Goal: Task Accomplishment & Management: Complete application form

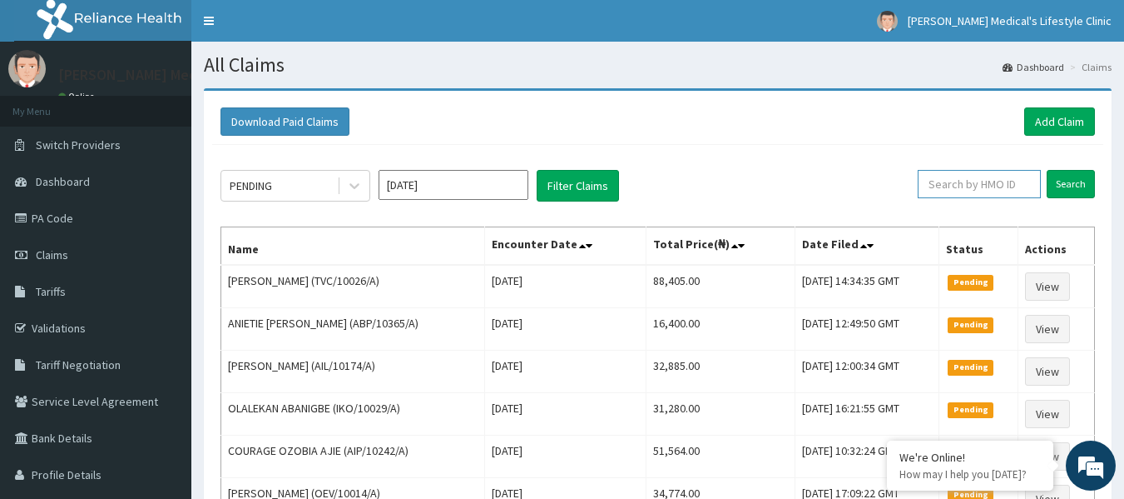
paste input "GSV/10945/A"
type input "GSV/10945/A"
click at [1071, 178] on input "Search" at bounding box center [1071, 184] width 48 height 28
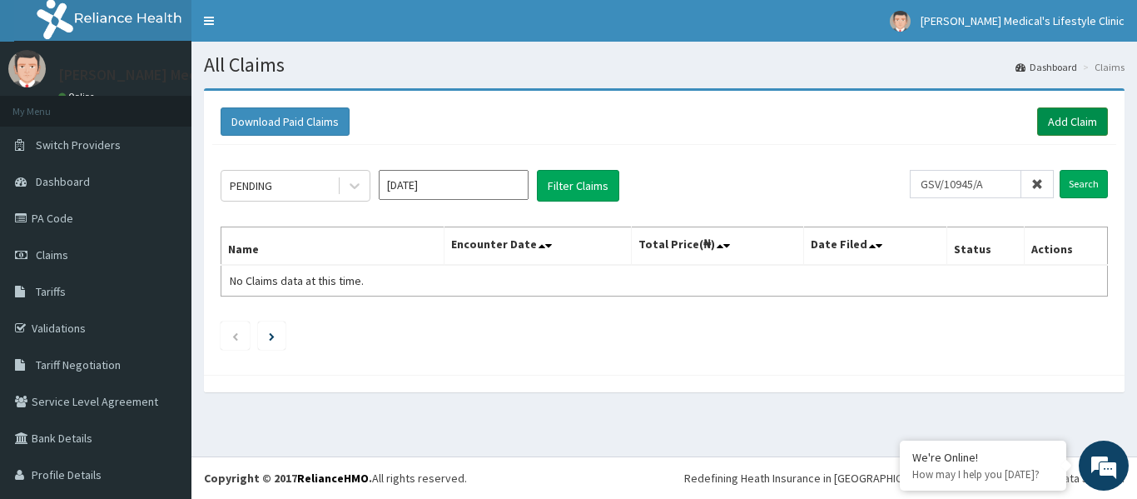
click at [1055, 121] on link "Add Claim" at bounding box center [1072, 121] width 71 height 28
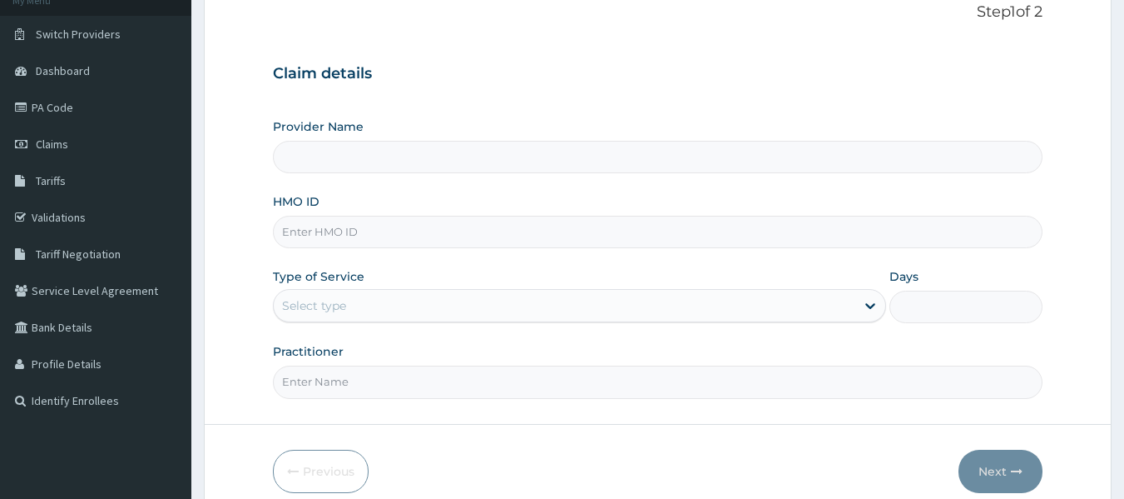
scroll to position [186, 0]
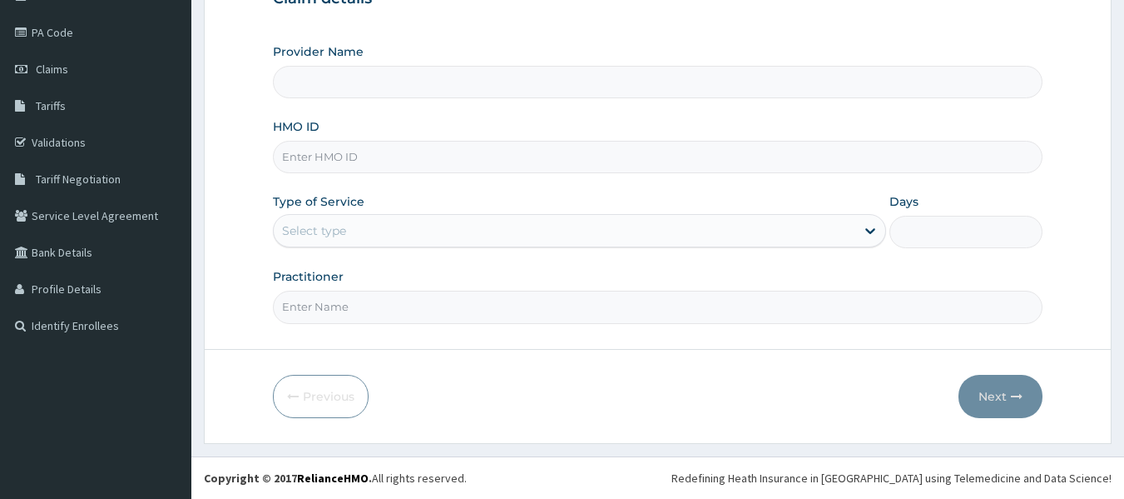
click at [380, 161] on input "HMO ID" at bounding box center [658, 157] width 771 height 32
type input "Grover Medical's Lifestyle clinic"
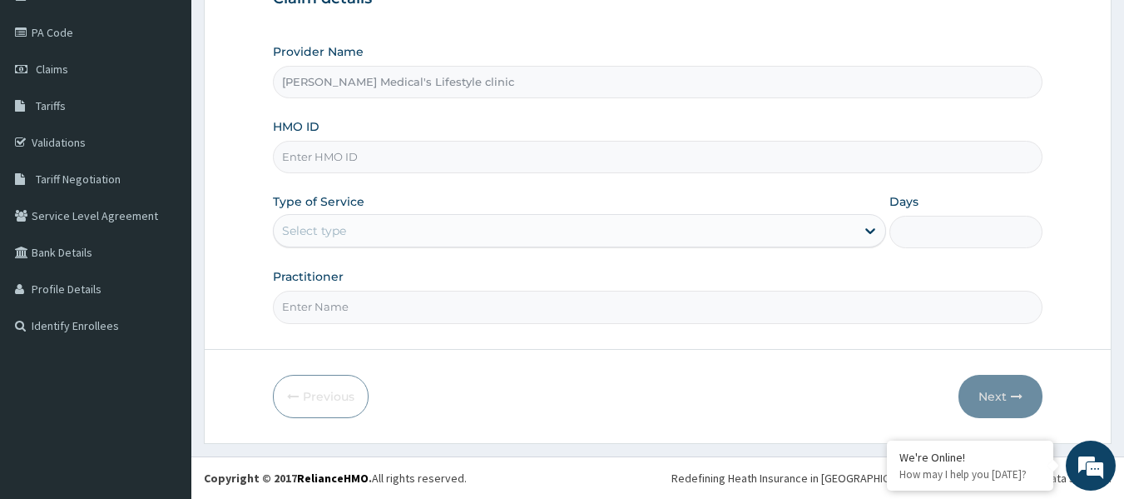
paste input "GSV/10945/A"
type input "GSV/10945/A"
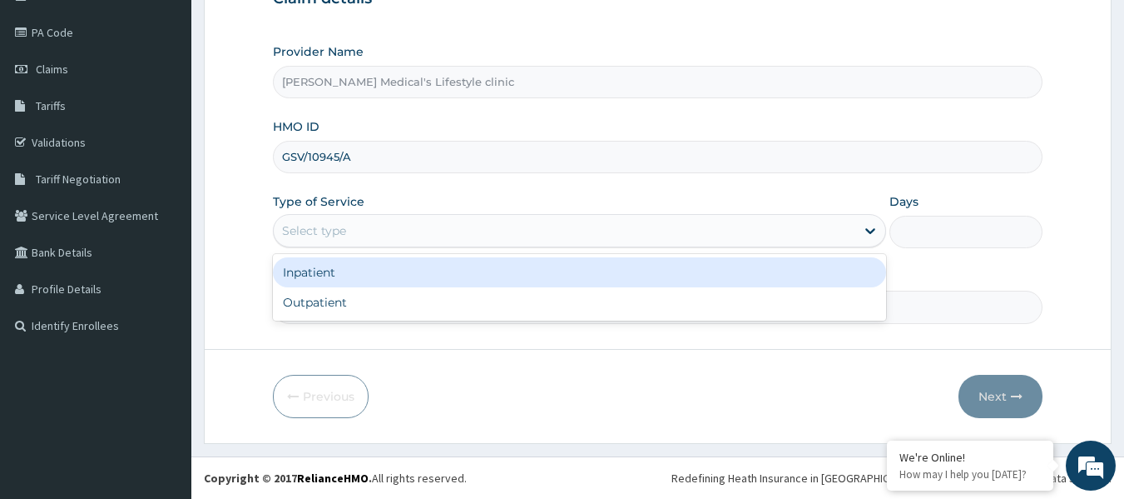
click at [336, 227] on div "Select type" at bounding box center [314, 230] width 64 height 17
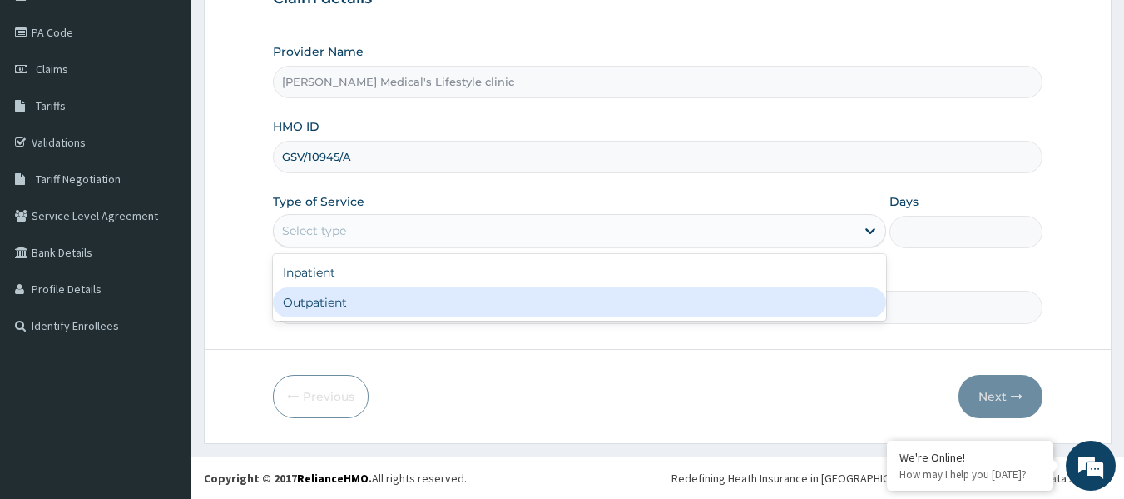
click at [351, 314] on div "Outpatient" at bounding box center [579, 302] width 613 height 30
type input "1"
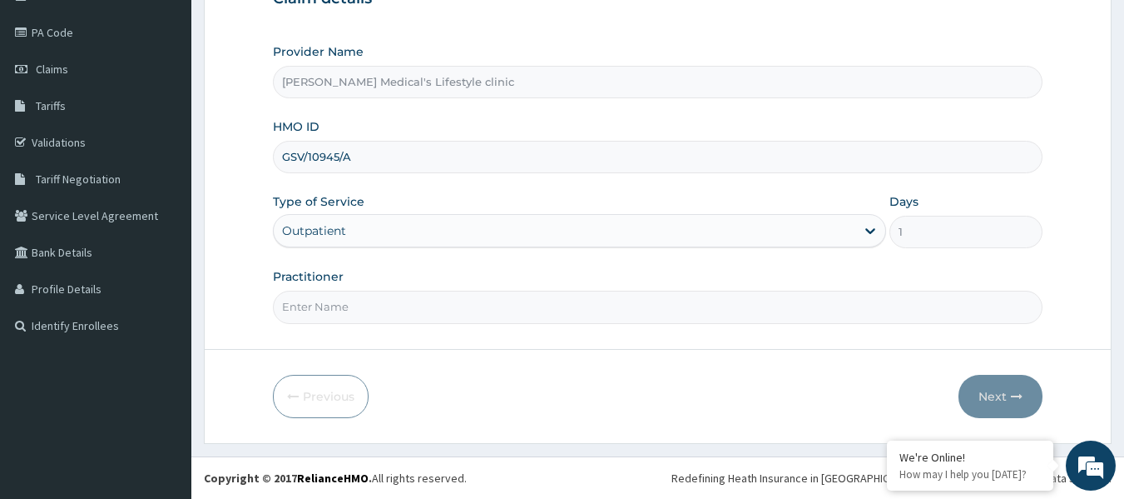
click at [351, 314] on input "Practitioner" at bounding box center [658, 306] width 771 height 32
type input "dr maxwell"
click at [1025, 395] on button "Next" at bounding box center [1001, 396] width 84 height 43
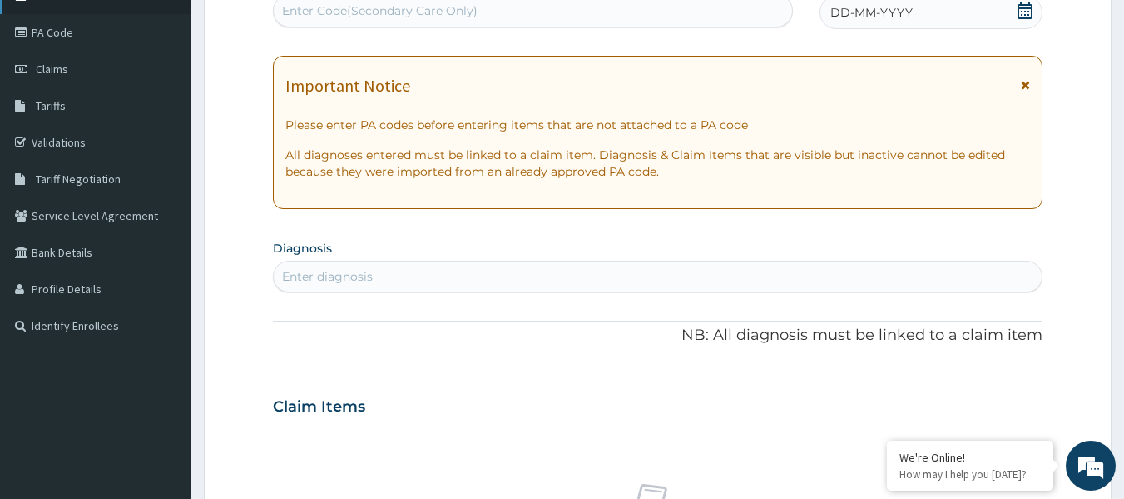
scroll to position [0, 0]
click at [442, 11] on div "Enter Code(Secondary Care Only)" at bounding box center [380, 10] width 196 height 17
paste input "PA/8A3887"
type input "PA/8A3887"
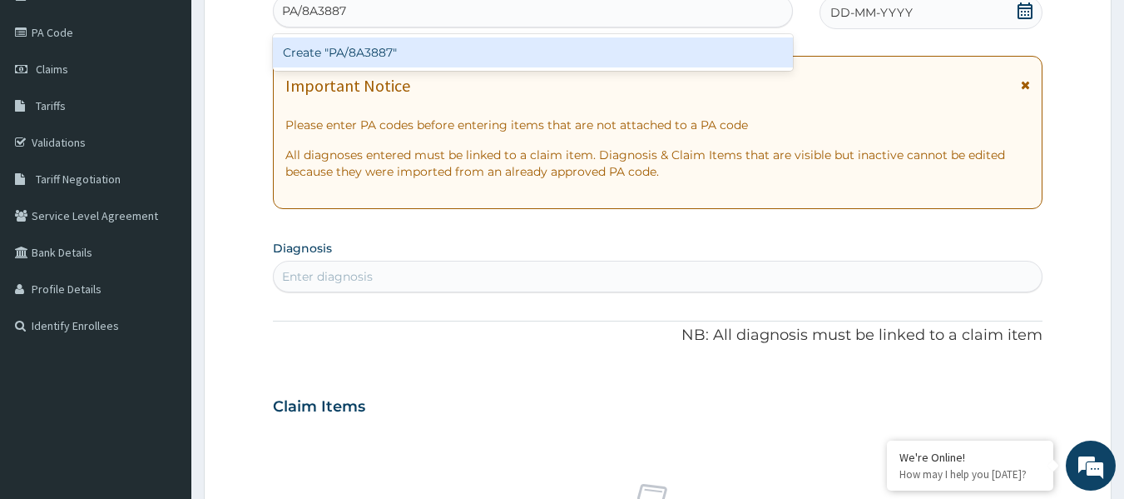
click at [413, 49] on div "Create "PA/8A3887"" at bounding box center [533, 52] width 521 height 30
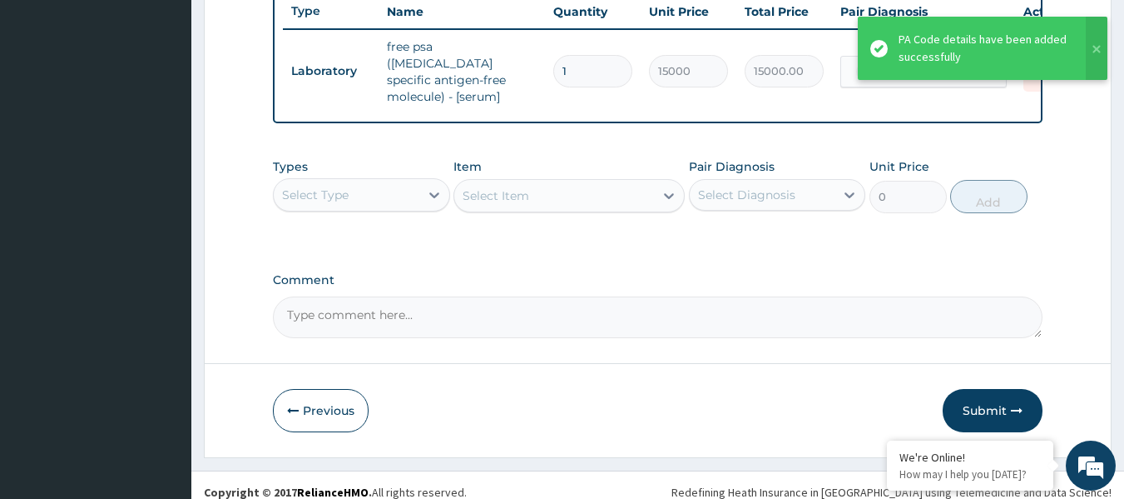
scroll to position [644, 0]
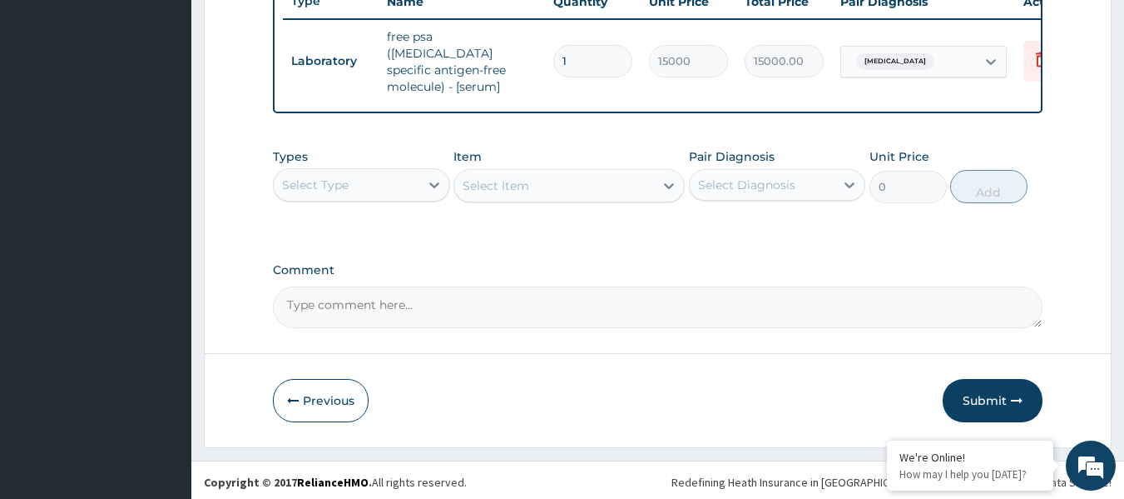
click at [374, 171] on div "Select Type" at bounding box center [347, 184] width 146 height 27
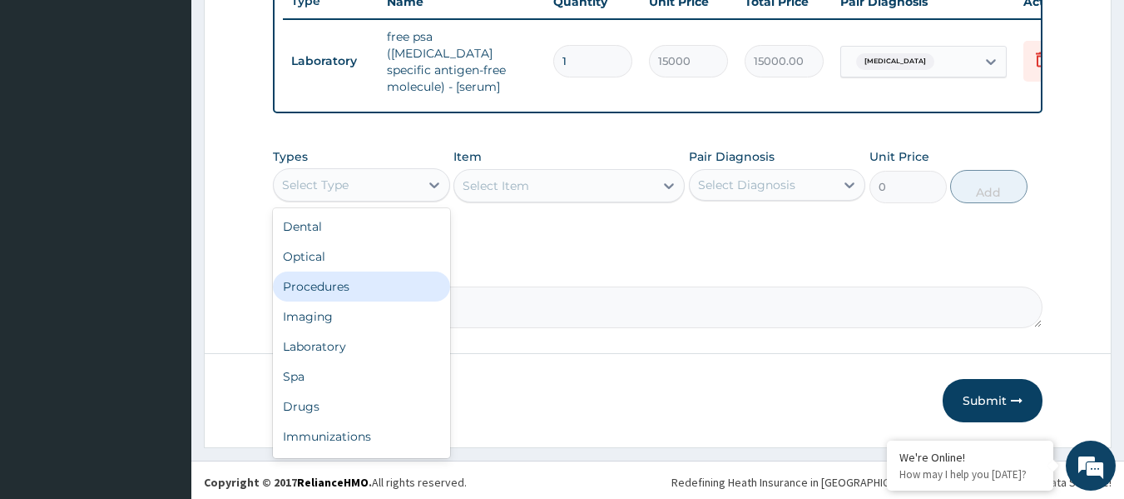
click at [349, 282] on div "Procedures" at bounding box center [361, 286] width 177 height 30
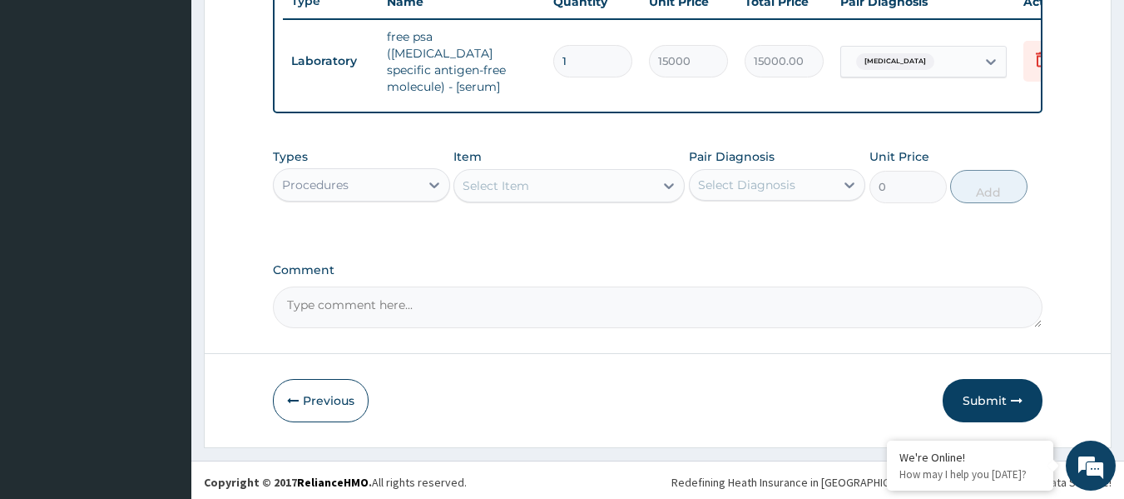
click at [571, 185] on div "Select Item" at bounding box center [554, 185] width 200 height 27
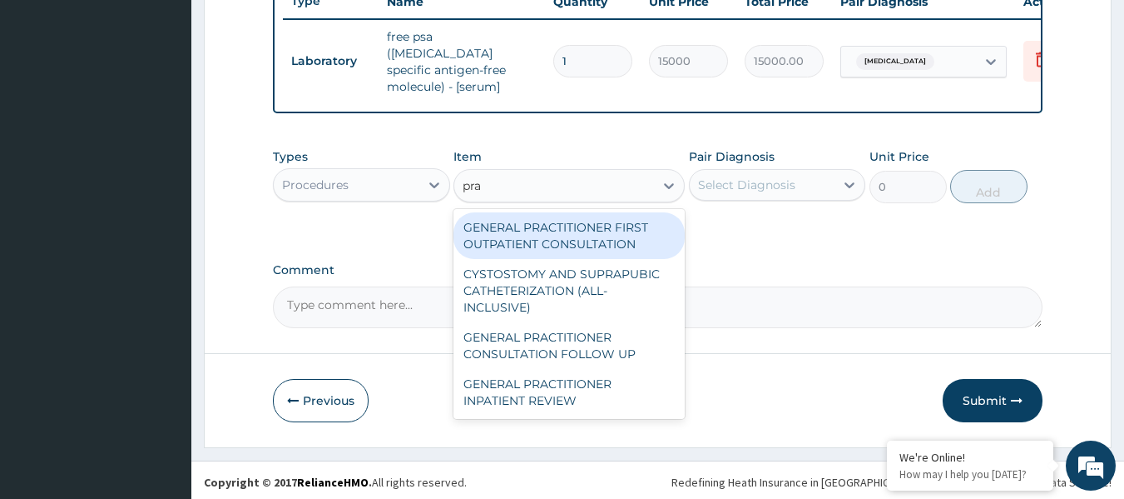
type input "prac"
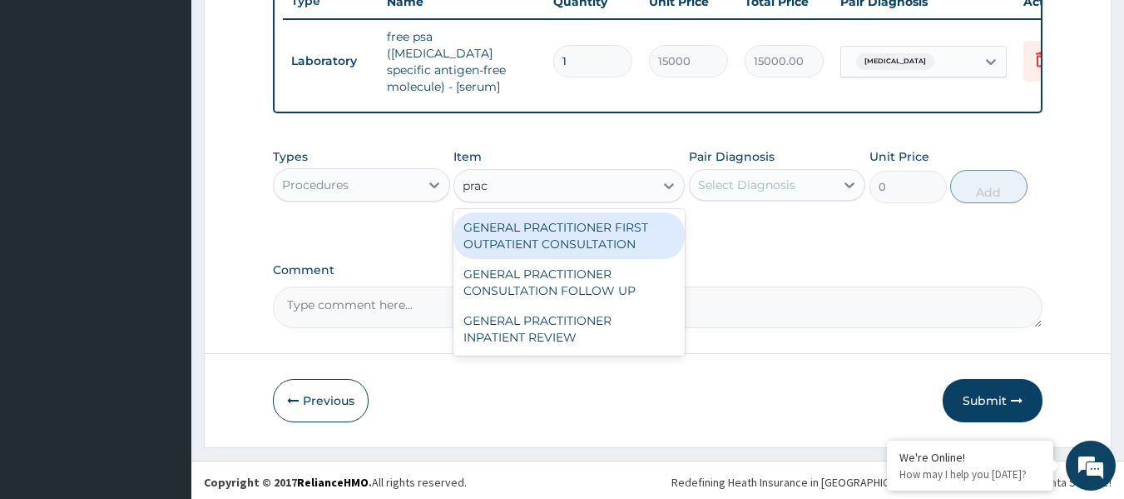
click at [564, 222] on div "GENERAL PRACTITIONER FIRST OUTPATIENT CONSULTATION" at bounding box center [569, 235] width 231 height 47
type input "4500"
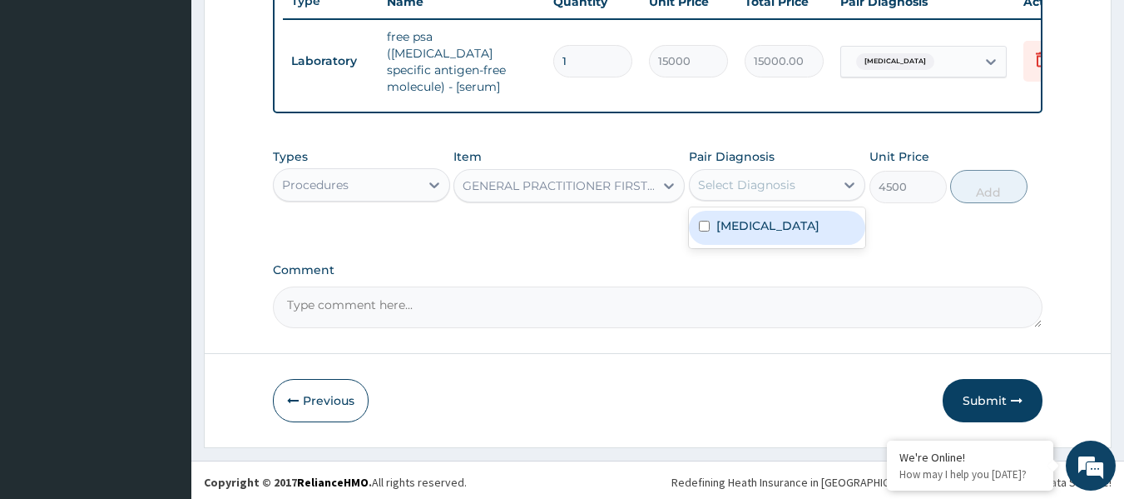
click at [737, 176] on div "Select Diagnosis" at bounding box center [746, 184] width 97 height 17
click at [746, 232] on div "Hyperplasia of prostate" at bounding box center [777, 228] width 177 height 34
checkbox input "true"
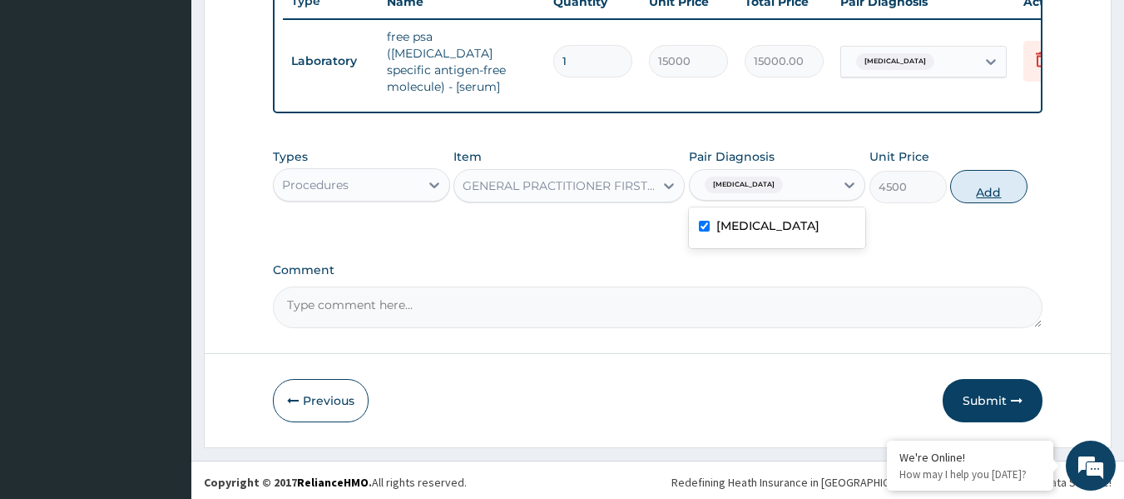
click at [962, 185] on button "Add" at bounding box center [989, 186] width 77 height 33
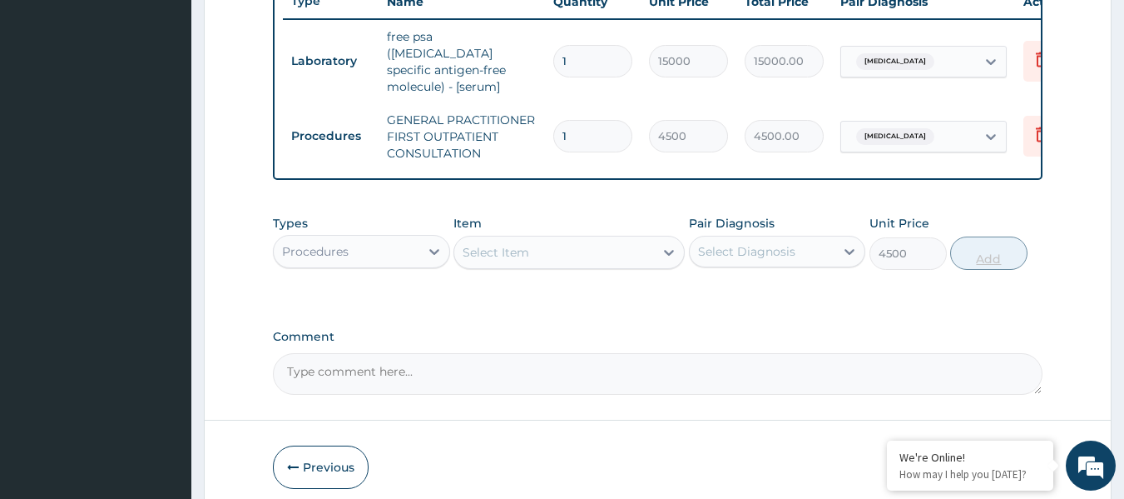
type input "0"
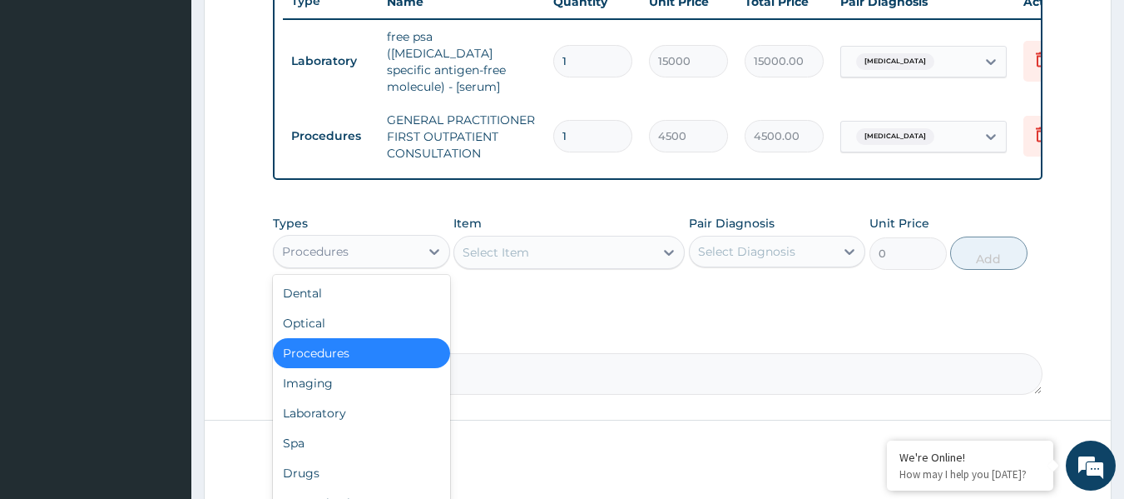
click at [350, 247] on div "Procedures" at bounding box center [347, 251] width 146 height 27
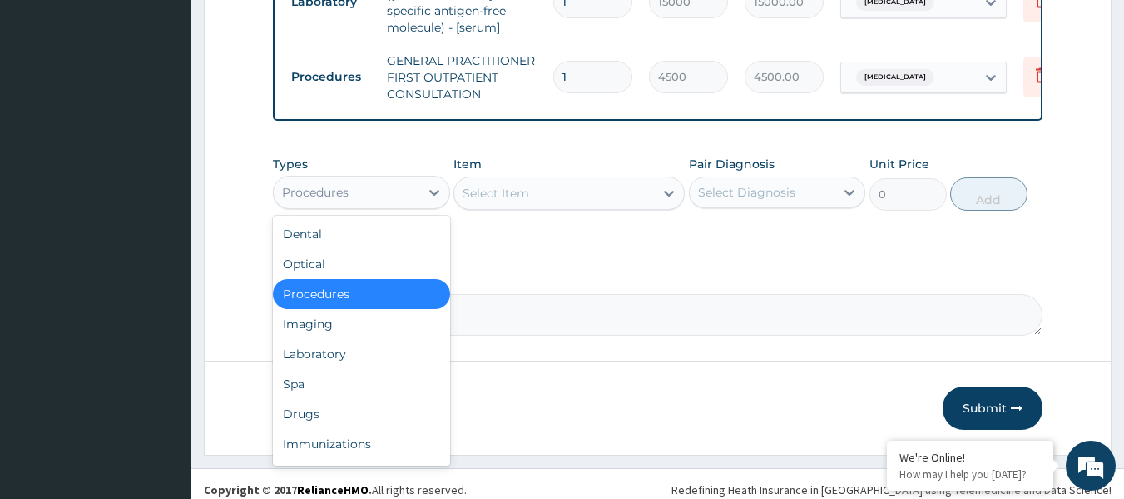
scroll to position [711, 0]
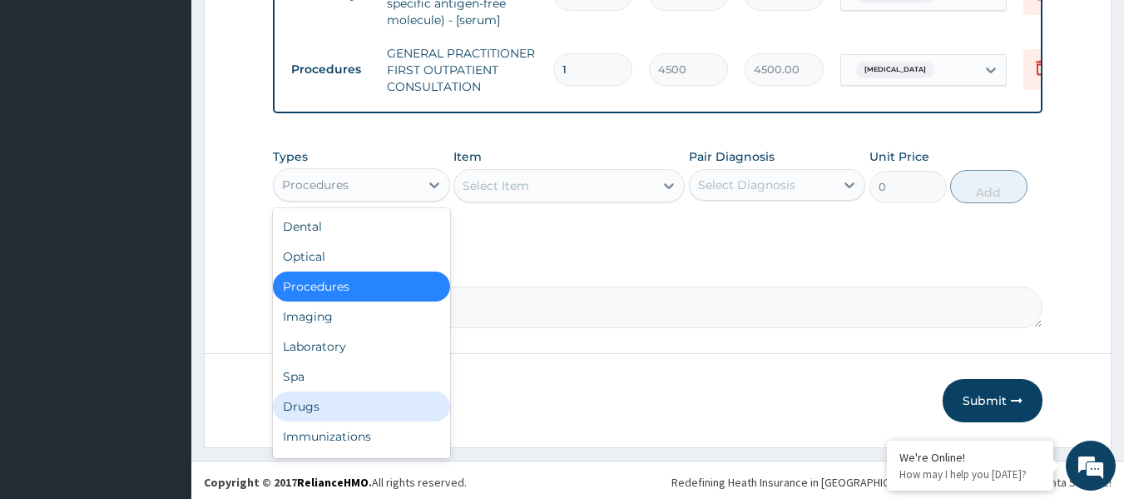
click at [407, 396] on div "Drugs" at bounding box center [361, 406] width 177 height 30
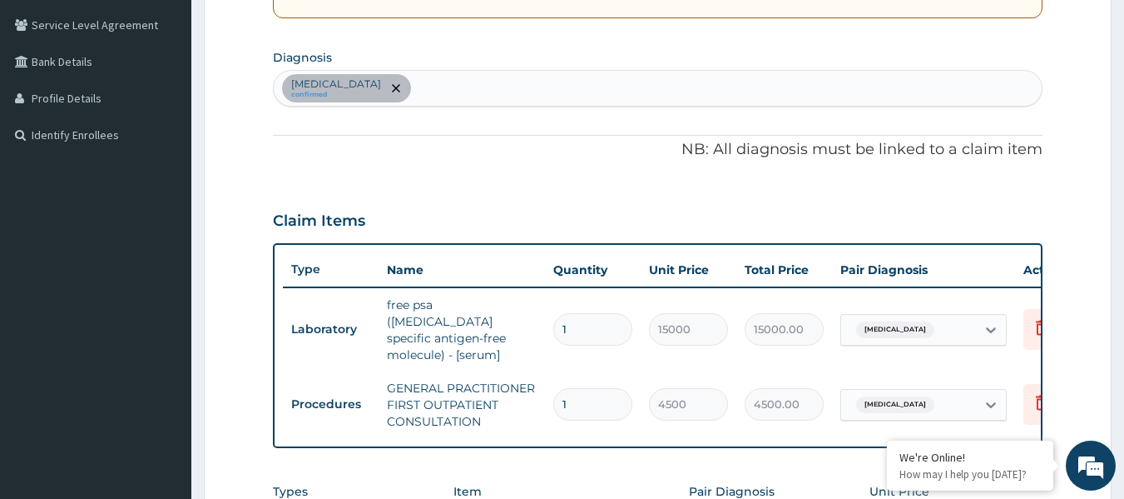
scroll to position [211, 0]
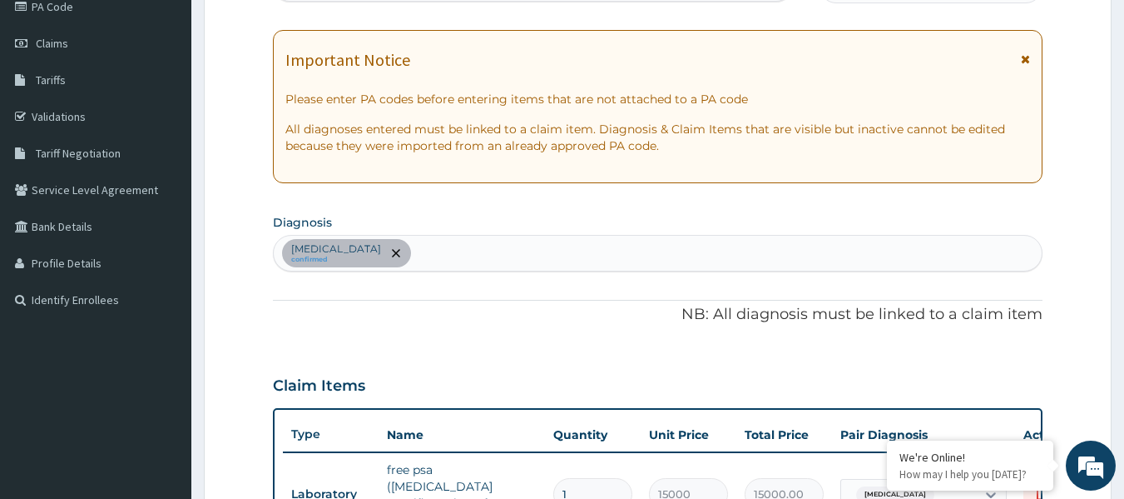
click at [496, 250] on div "Hyperplasia of prostate confirmed" at bounding box center [658, 253] width 769 height 35
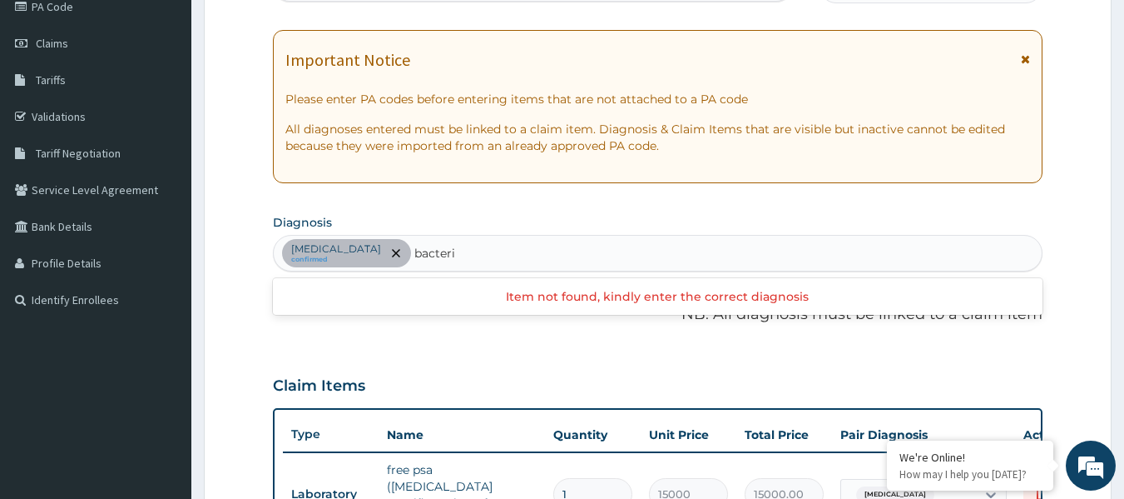
type input "bacteria"
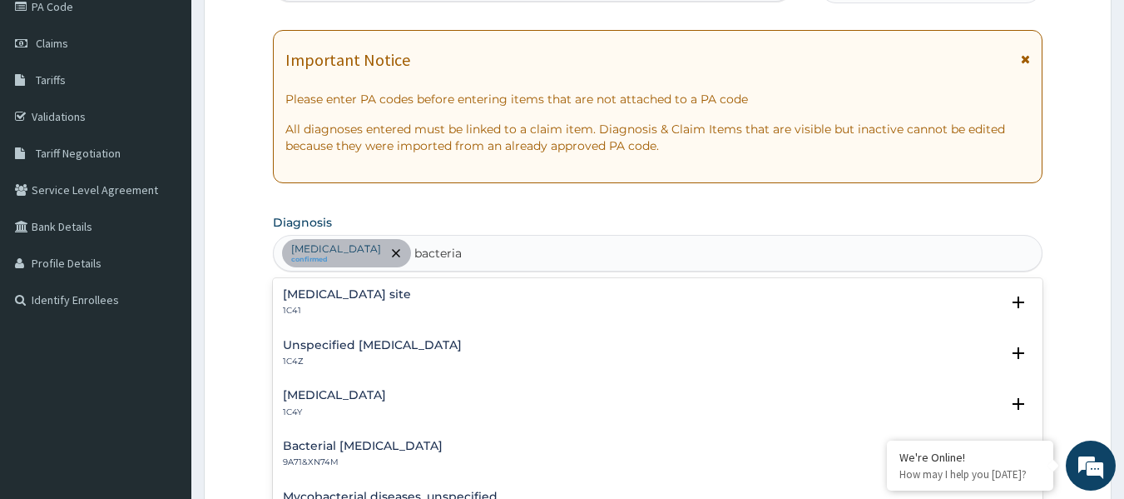
click at [401, 305] on p "1C41" at bounding box center [347, 311] width 128 height 12
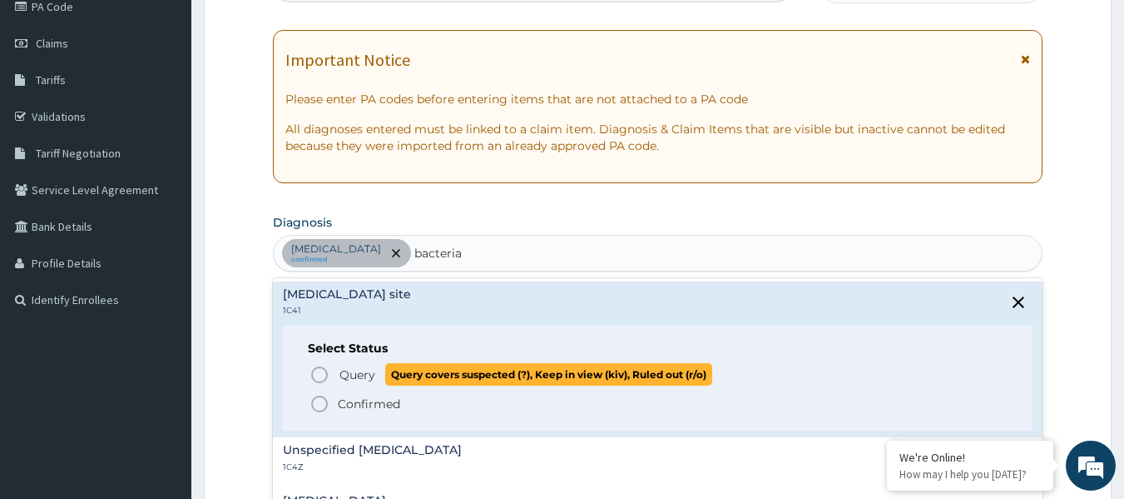
click at [335, 375] on span "Query Query covers suspected (?), Keep in view (kiv), Ruled out (r/o)" at bounding box center [659, 374] width 699 height 22
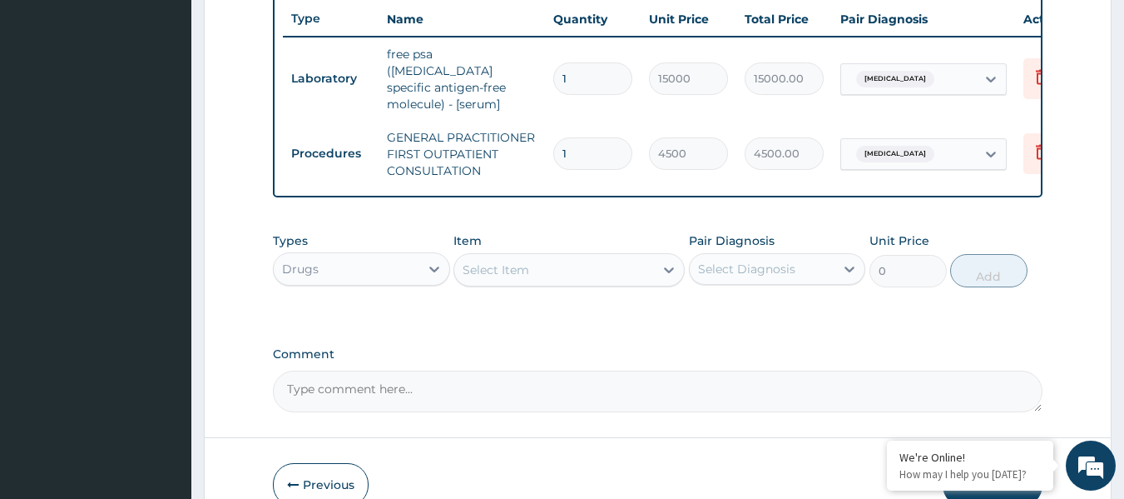
scroll to position [628, 0]
click at [578, 259] on div "Select Item" at bounding box center [554, 269] width 200 height 27
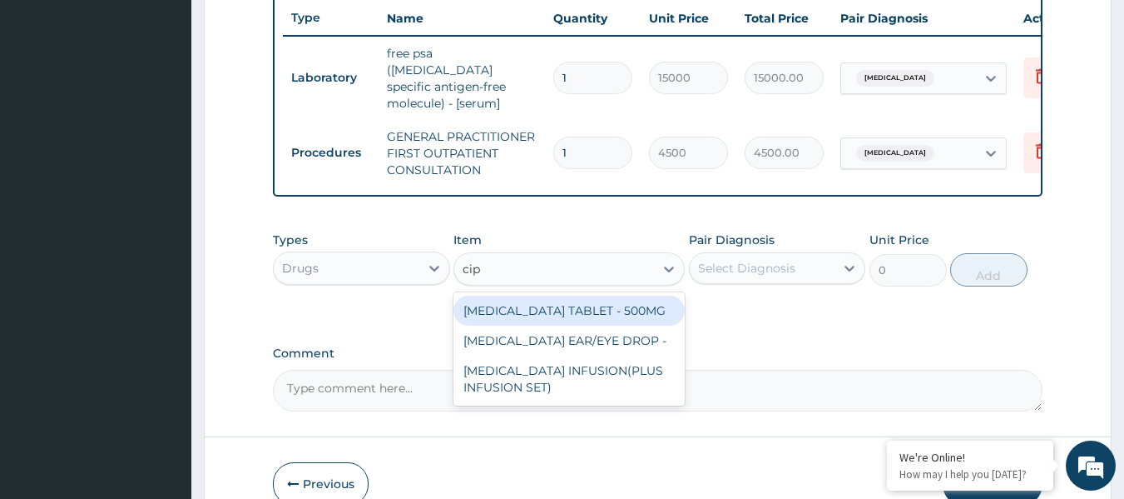
type input "cipr"
click at [588, 307] on div "CIPROFLOXACIN TABLET - 500MG" at bounding box center [569, 310] width 231 height 30
type input "224"
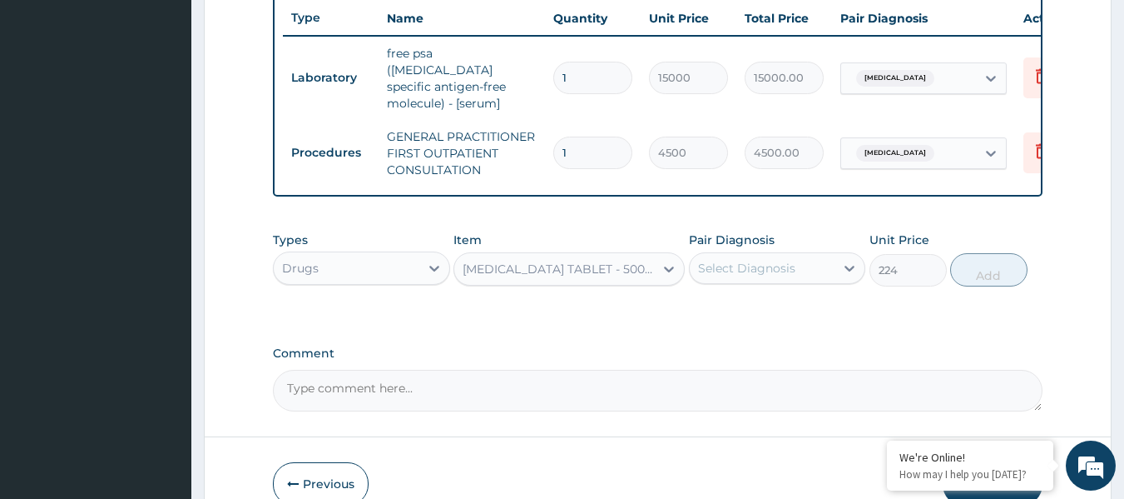
click at [737, 269] on div "Select Diagnosis" at bounding box center [746, 268] width 97 height 17
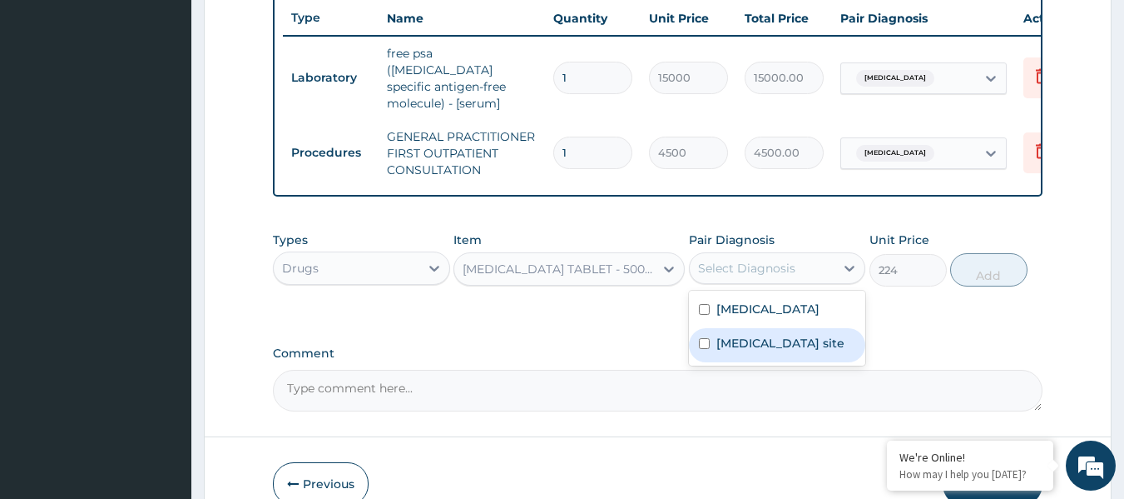
click at [747, 362] on div "Bacterial infection of unspecified site" at bounding box center [777, 345] width 177 height 34
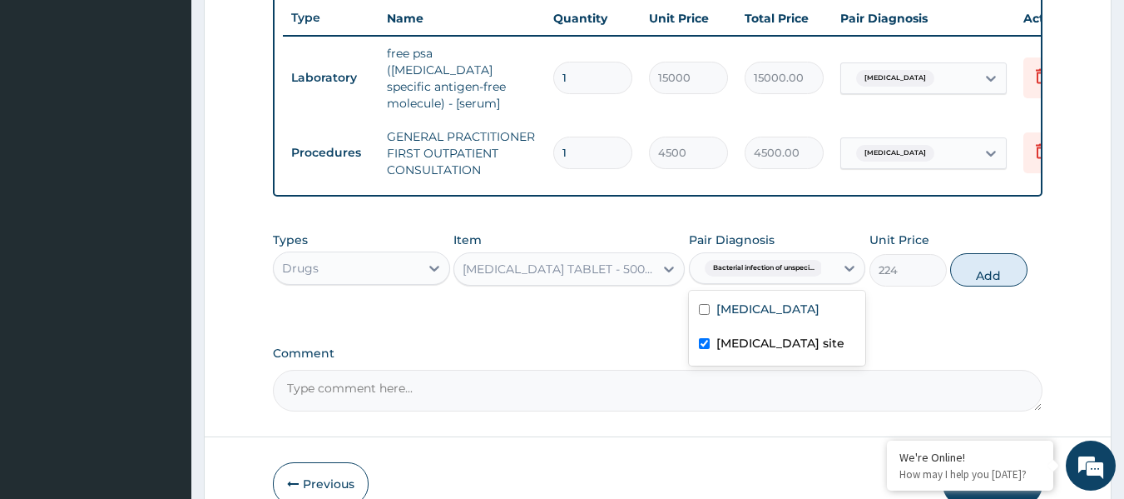
checkbox input "true"
click at [975, 272] on button "Add" at bounding box center [989, 269] width 77 height 33
type input "0"
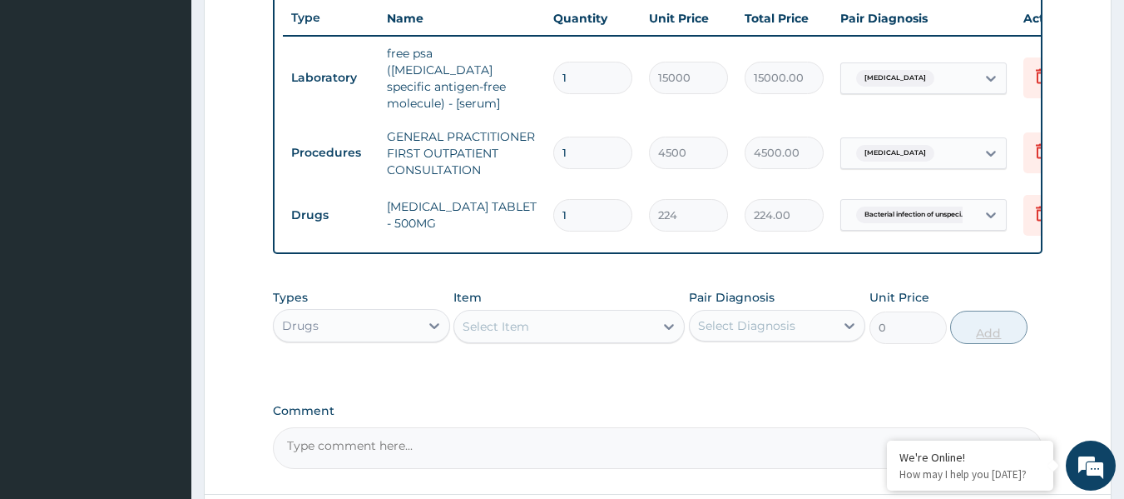
type input "10"
type input "2240.00"
type input "10"
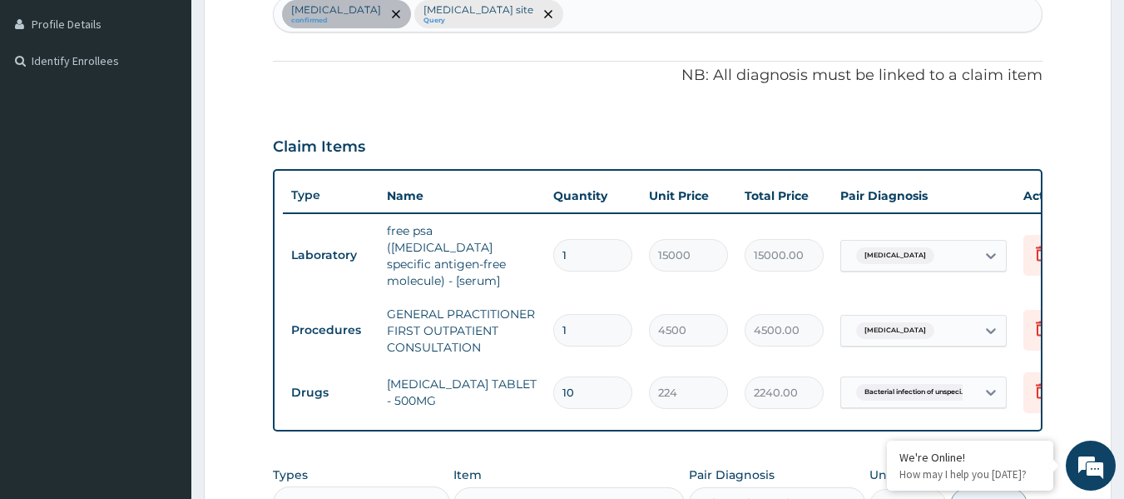
scroll to position [295, 0]
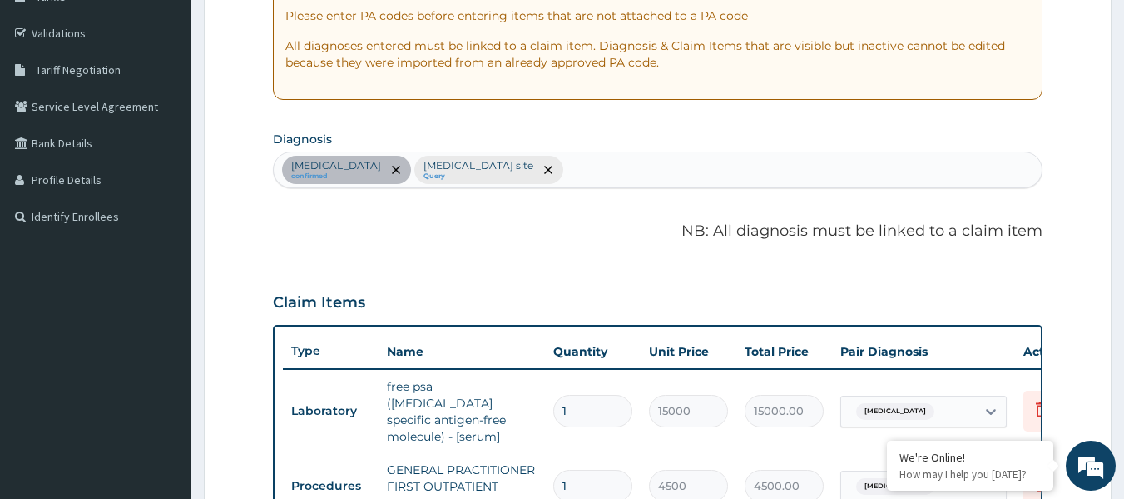
click at [563, 169] on div "Bacterial infection of unspecified site Query" at bounding box center [489, 170] width 149 height 28
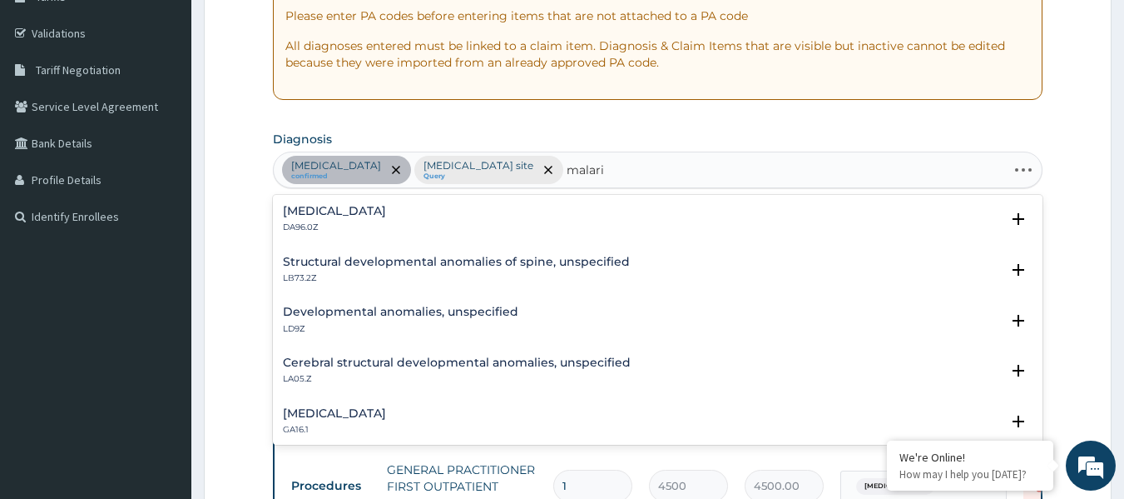
type input "malaria"
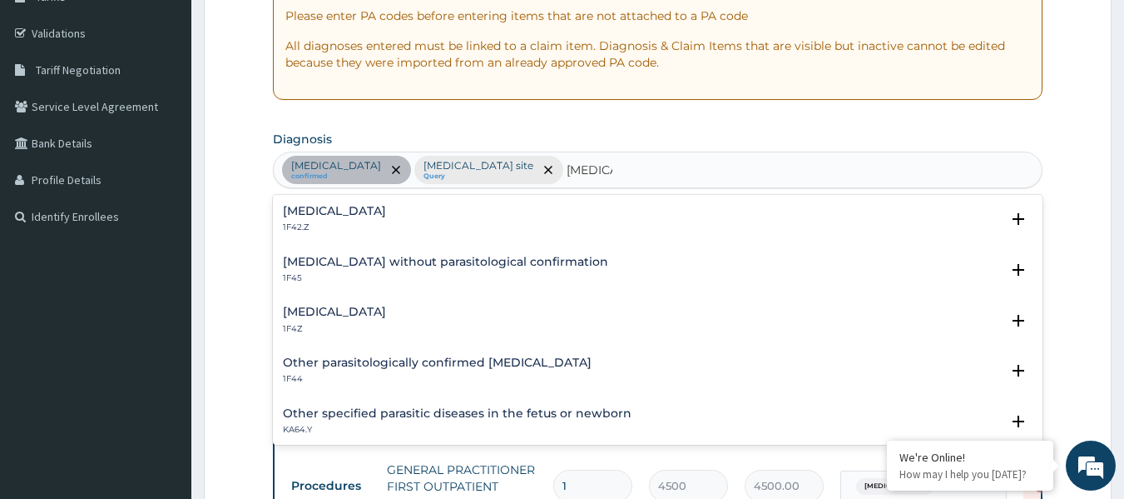
click at [330, 312] on h4 "Malaria, unspecified" at bounding box center [334, 311] width 103 height 12
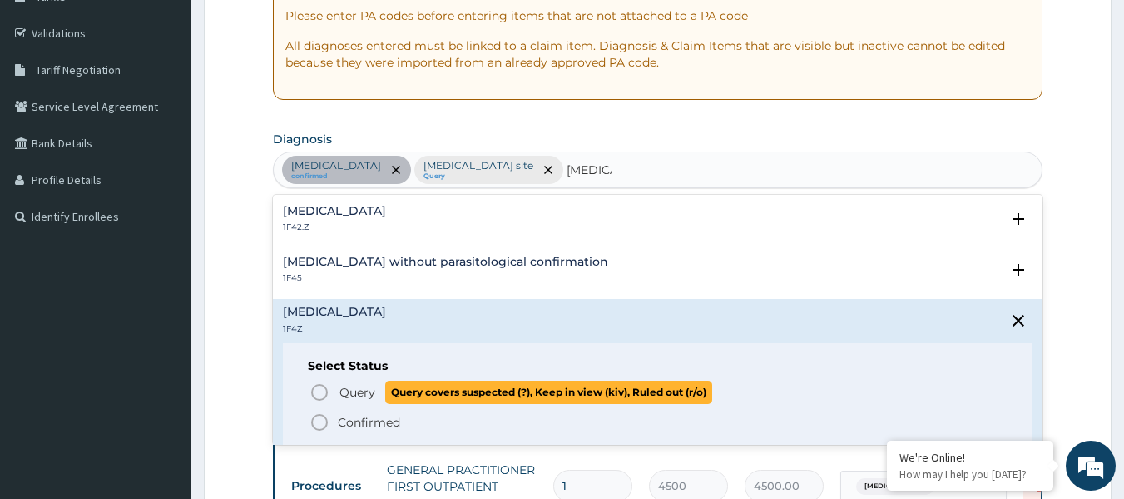
click at [319, 396] on icon "status option query" at bounding box center [320, 392] width 20 height 20
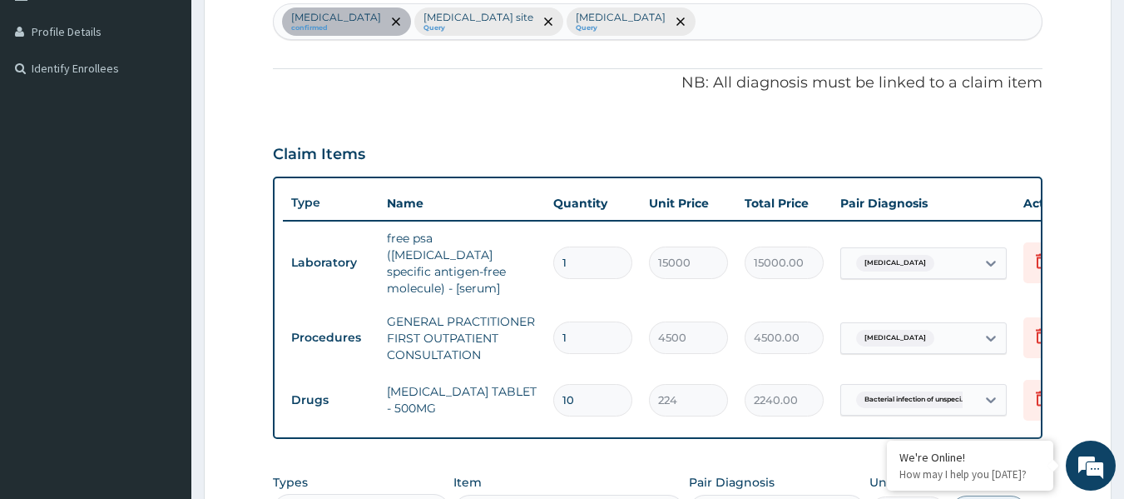
scroll to position [768, 0]
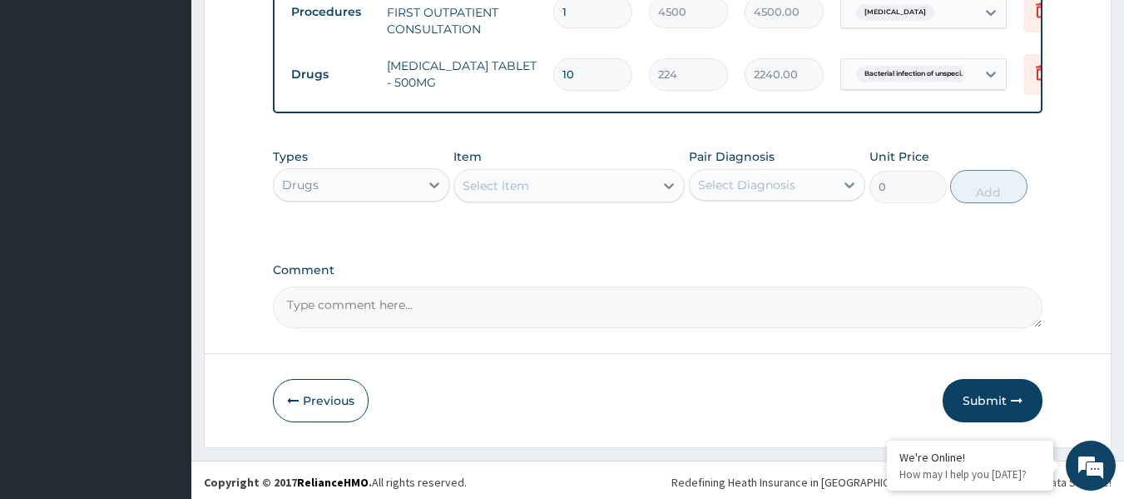
click at [545, 186] on div "Select Item" at bounding box center [554, 185] width 200 height 27
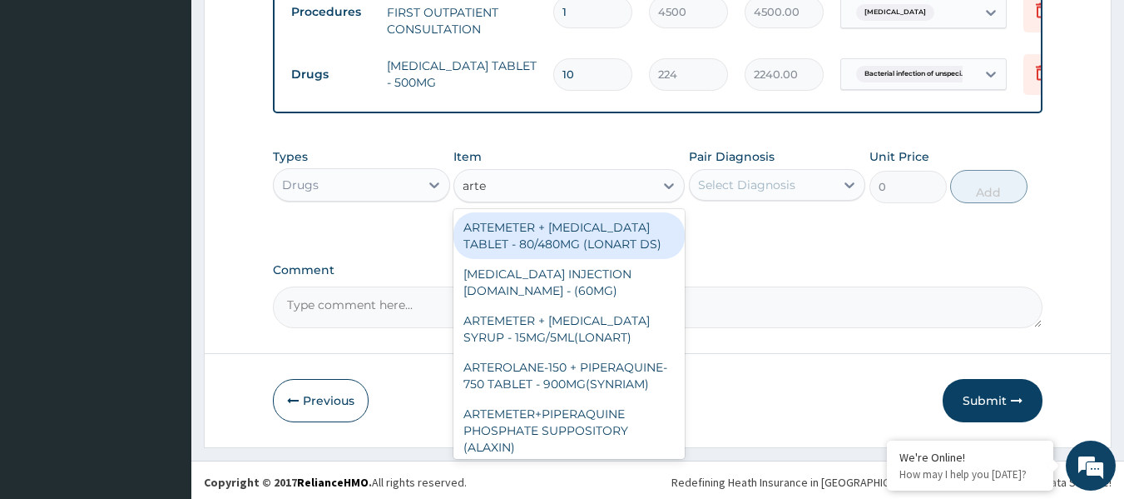
type input "artem"
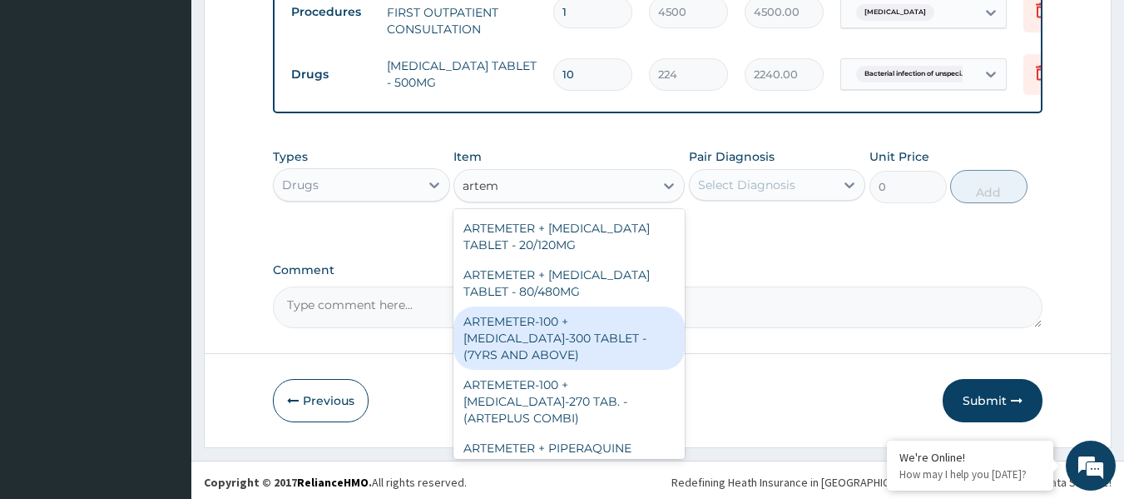
scroll to position [166, 0]
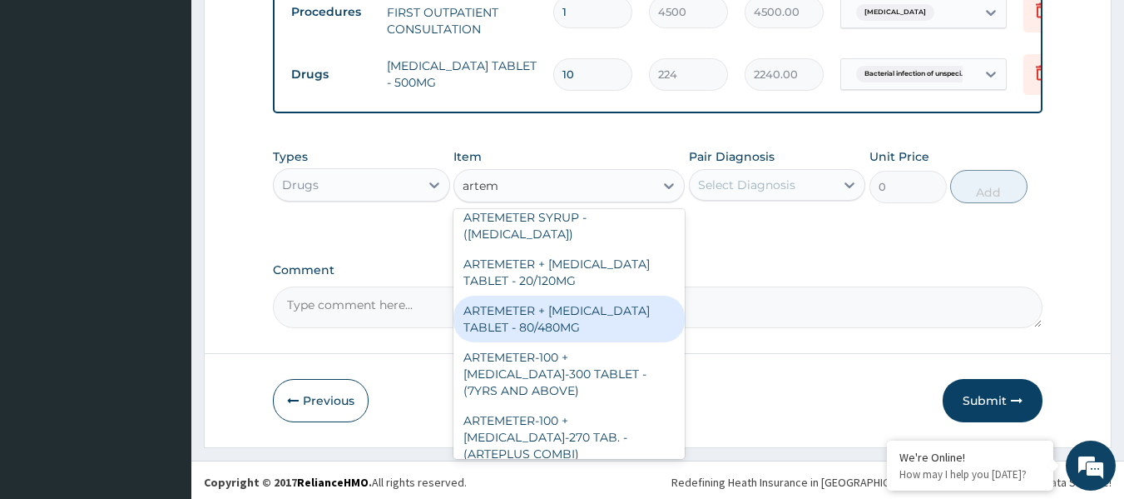
click at [555, 305] on div "ARTEMETER + LUMEFANTRINE TABLET - 80/480MG" at bounding box center [569, 318] width 231 height 47
type input "416"
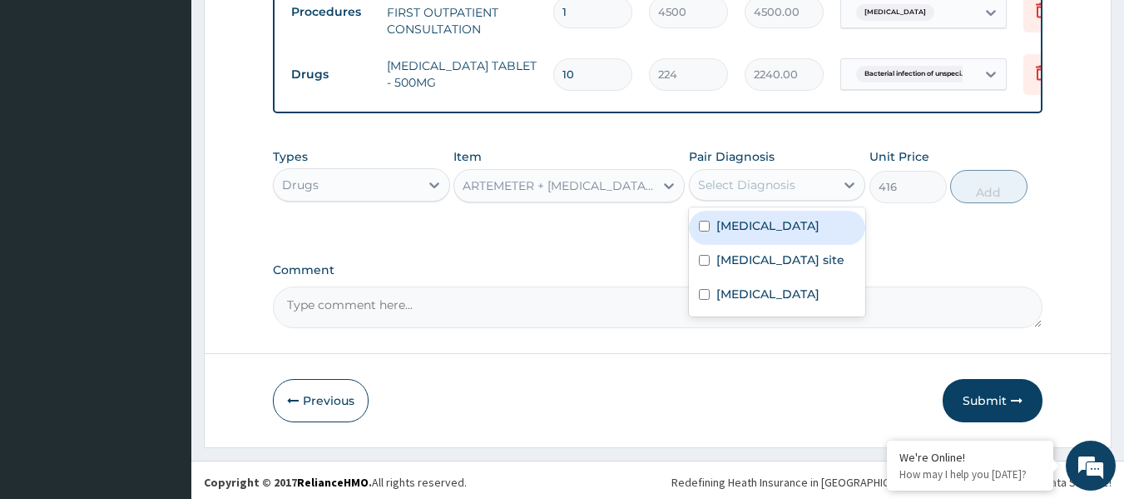
click at [732, 189] on div "Select Diagnosis" at bounding box center [763, 184] width 146 height 27
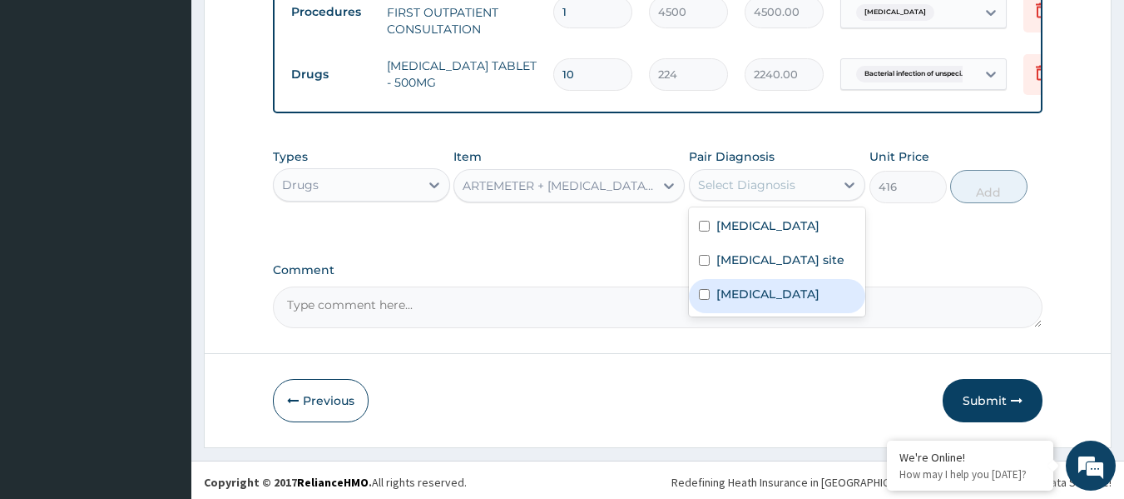
click at [735, 313] on div "Malaria, unspecified" at bounding box center [777, 296] width 177 height 34
checkbox input "true"
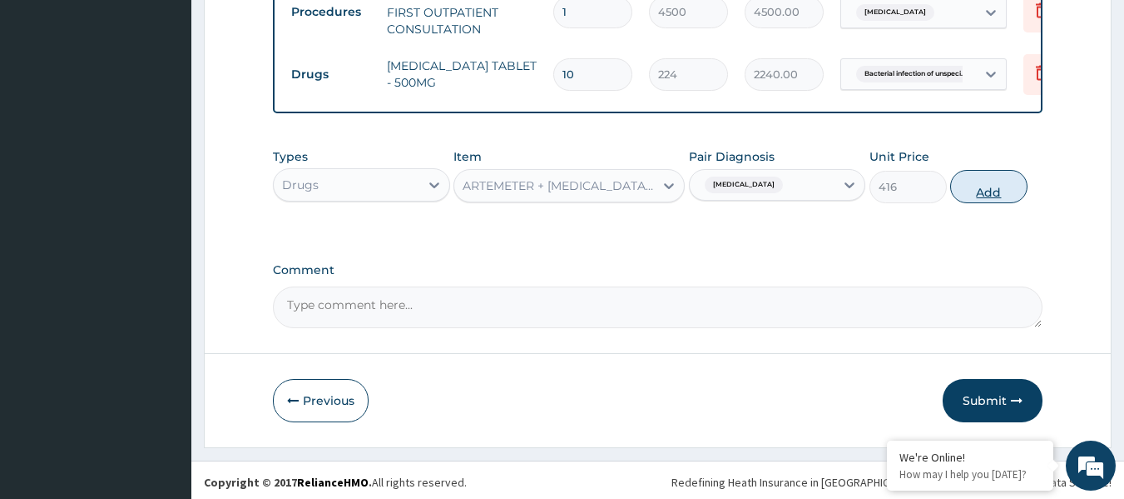
click at [965, 190] on button "Add" at bounding box center [989, 186] width 77 height 33
type input "0"
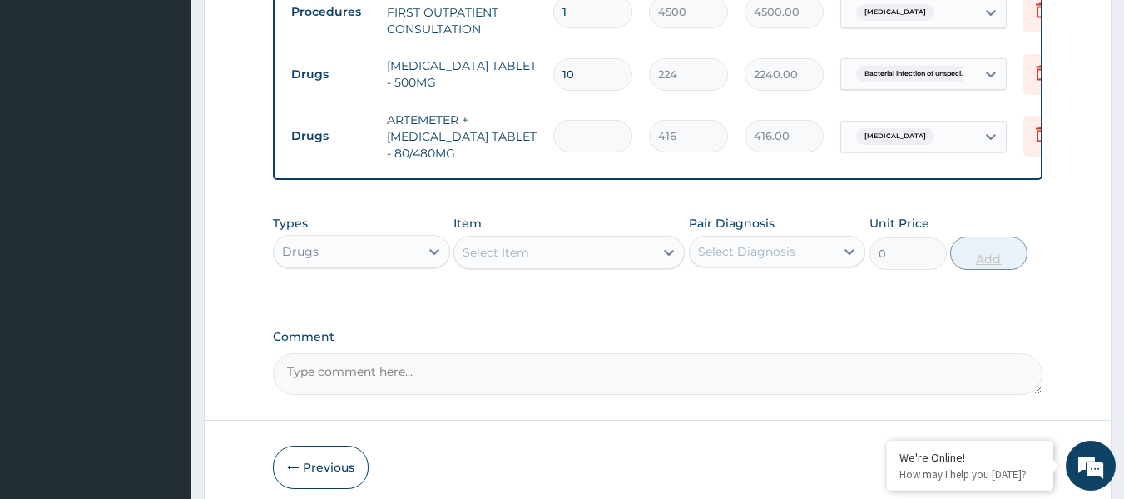
type input "0.00"
type input "6"
type input "2496.00"
type input "6"
click at [554, 245] on div "Select Item" at bounding box center [554, 252] width 200 height 27
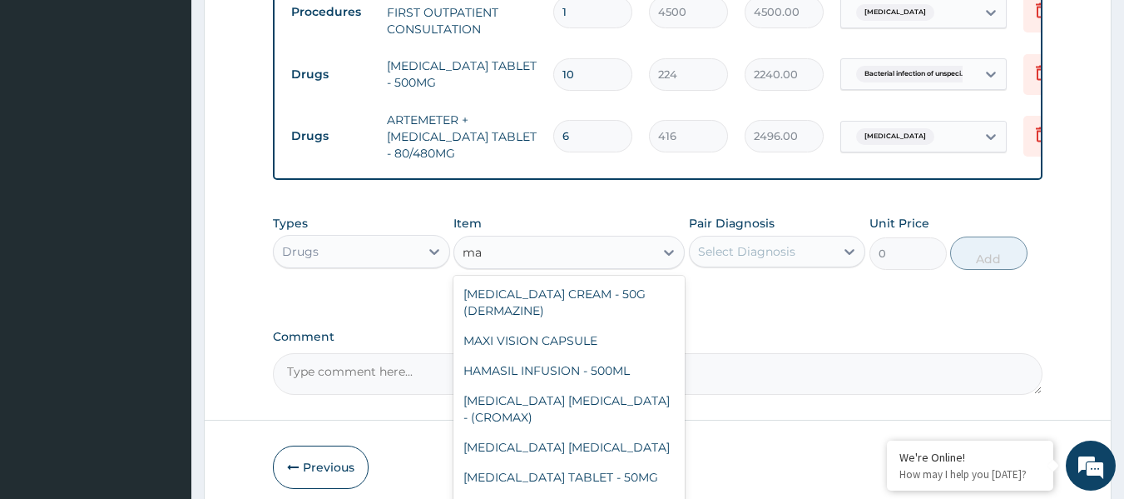
type input "m"
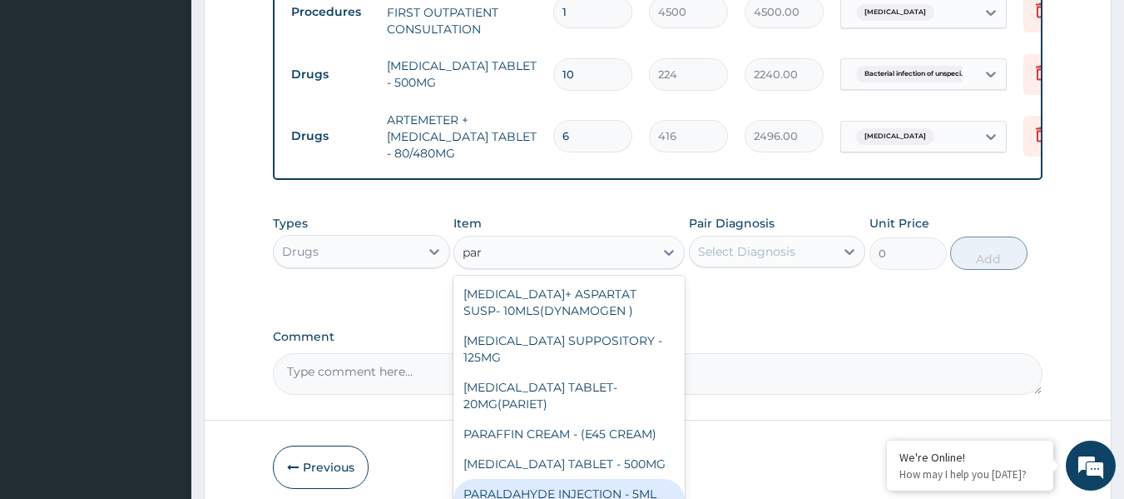
type input "para"
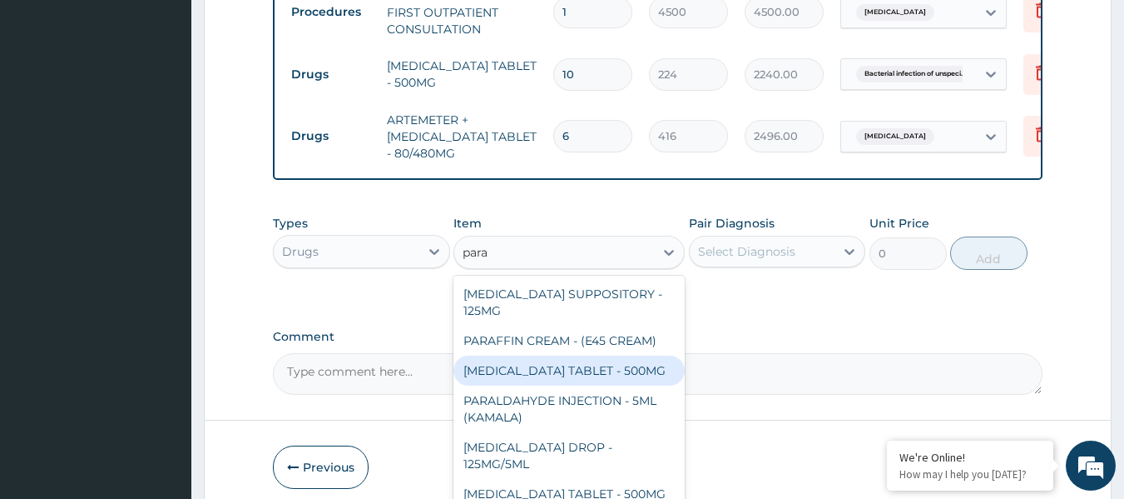
click at [639, 365] on div "PARACETAMOL TABLET - 500MG" at bounding box center [569, 370] width 231 height 30
type input "38.400000000000006"
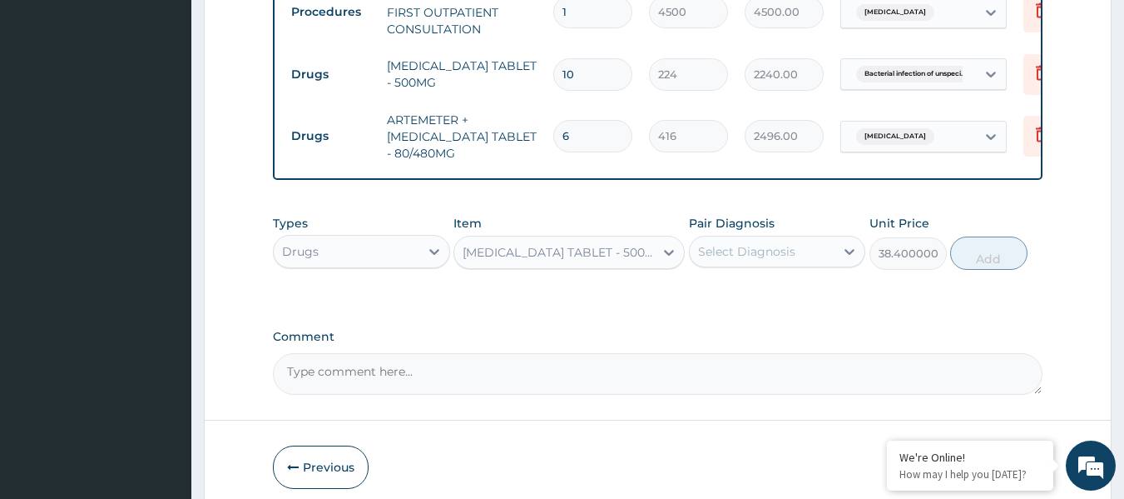
click at [758, 250] on div "Select Diagnosis" at bounding box center [746, 251] width 97 height 17
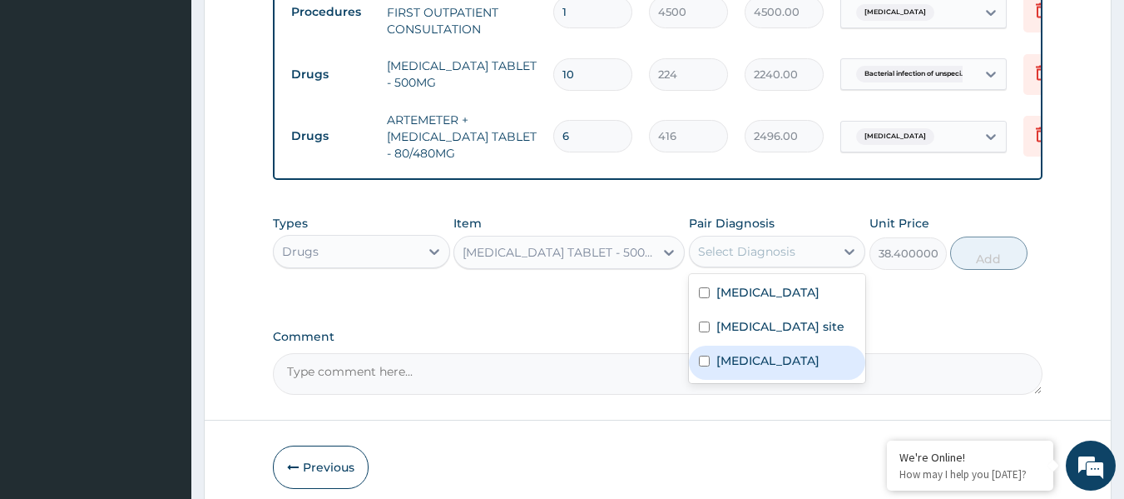
click at [774, 369] on label "Malaria, unspecified" at bounding box center [768, 360] width 103 height 17
checkbox input "true"
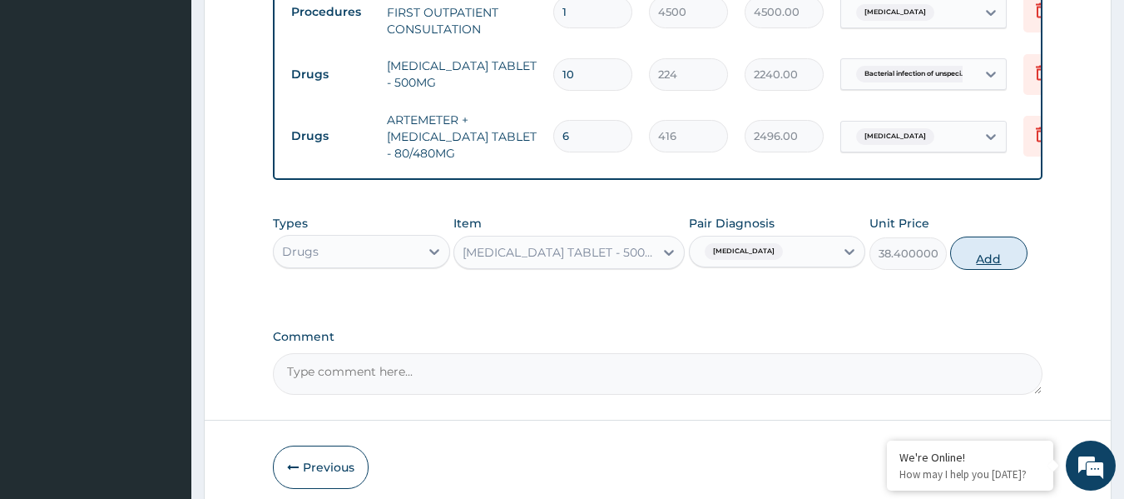
click at [986, 244] on button "Add" at bounding box center [989, 252] width 77 height 33
type input "0"
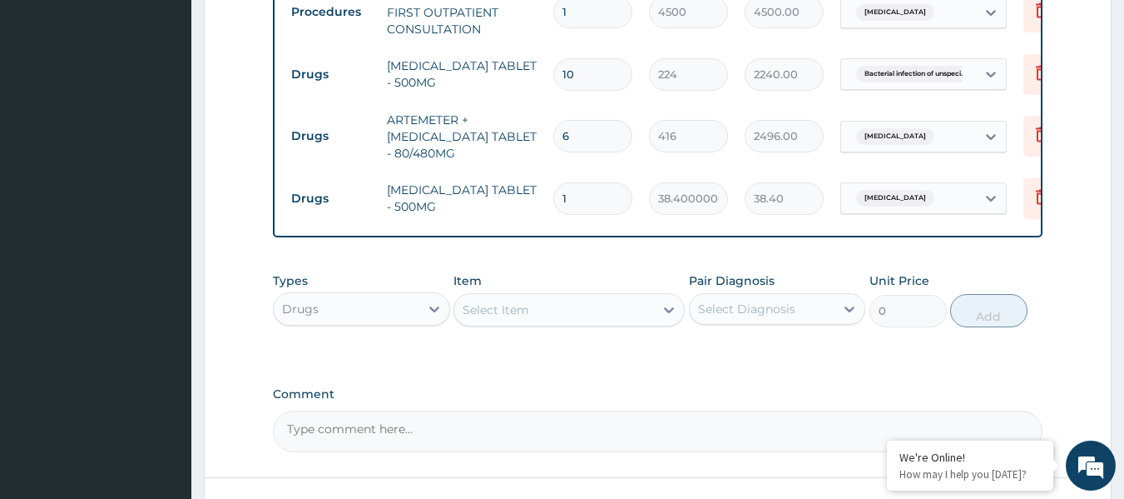
type input "18"
type input "691.20"
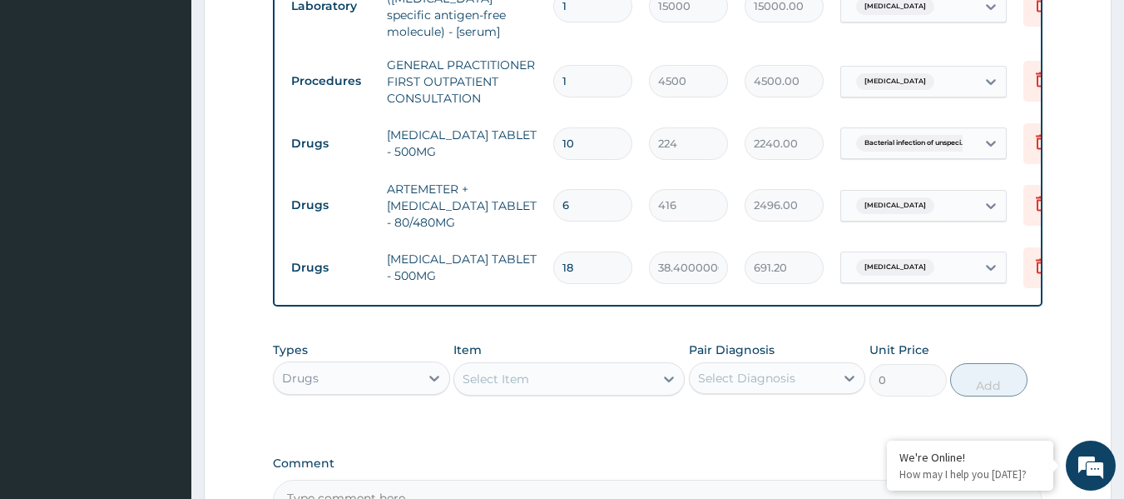
scroll to position [602, 0]
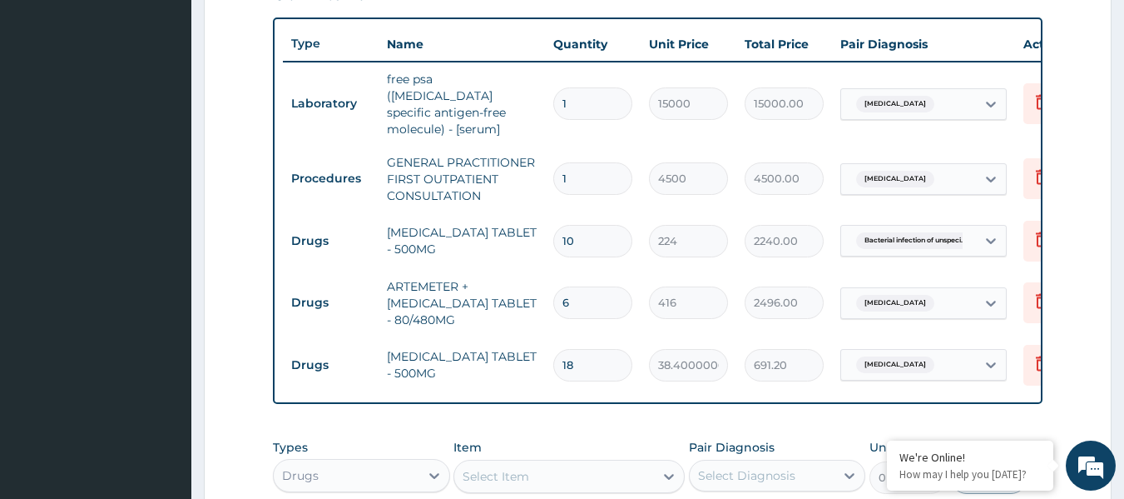
type input "18"
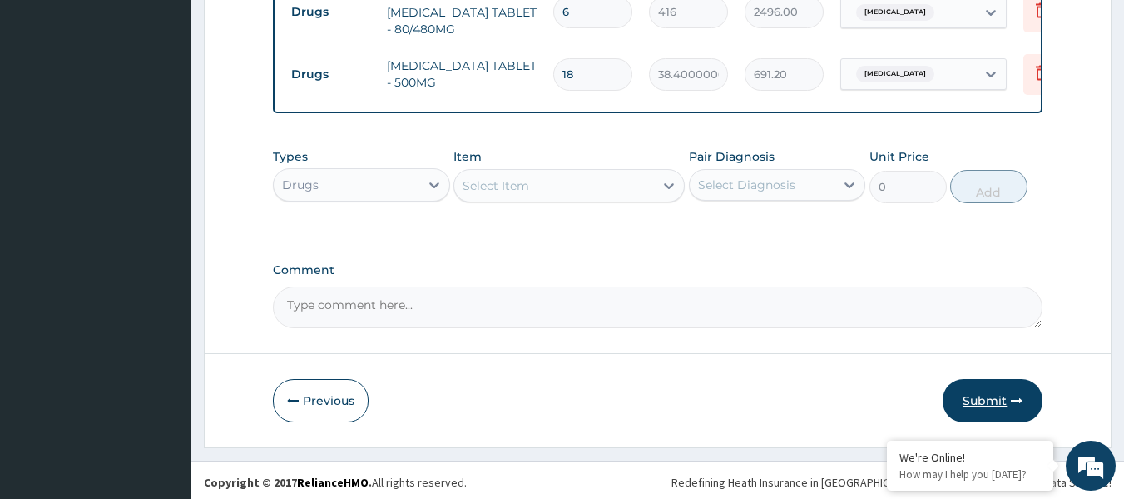
click at [969, 393] on button "Submit" at bounding box center [993, 400] width 100 height 43
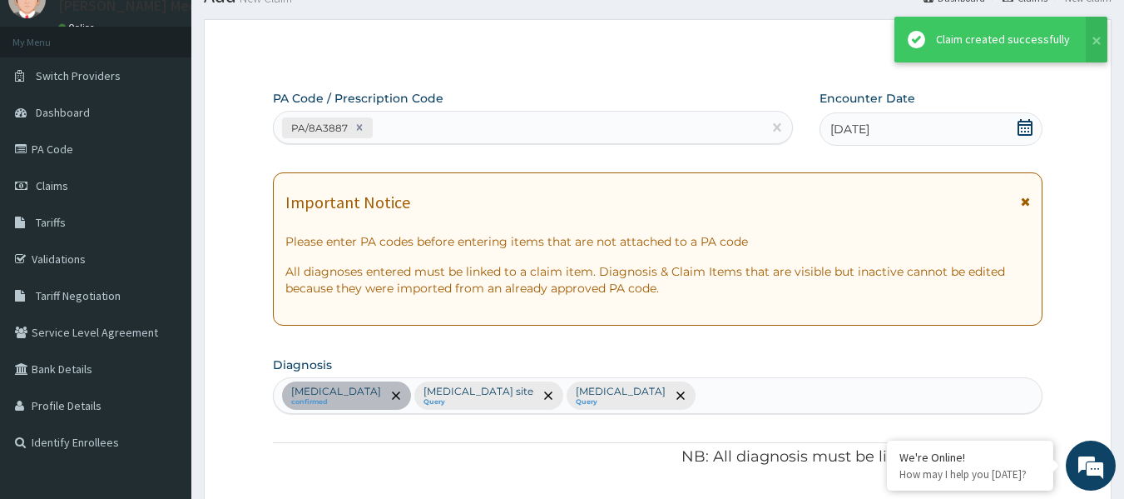
scroll to position [892, 0]
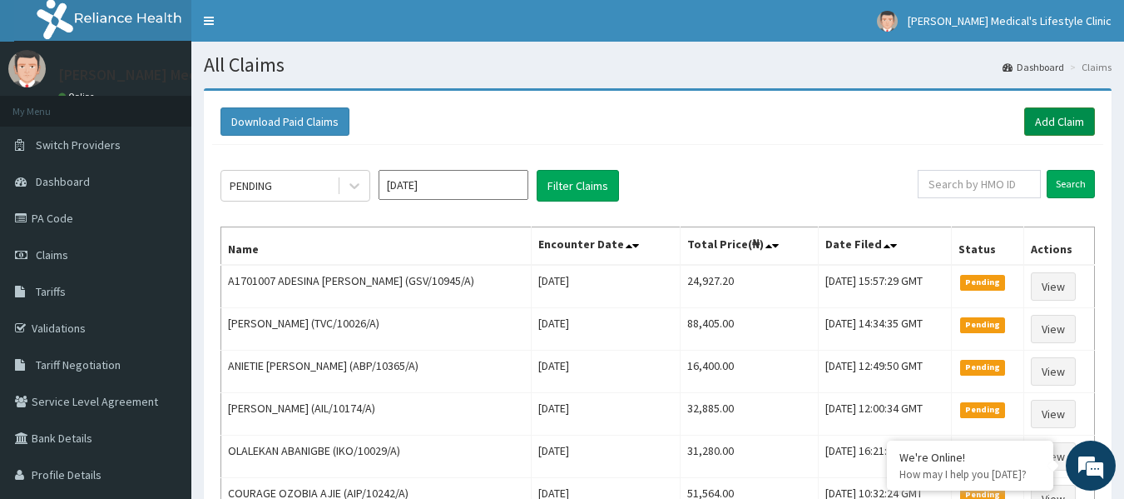
click at [1058, 117] on link "Add Claim" at bounding box center [1060, 121] width 71 height 28
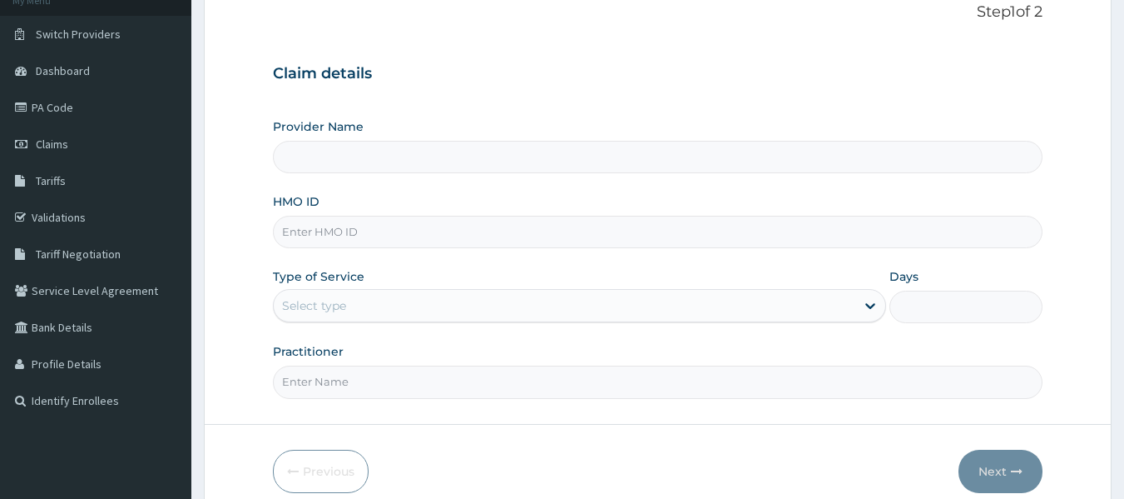
scroll to position [186, 0]
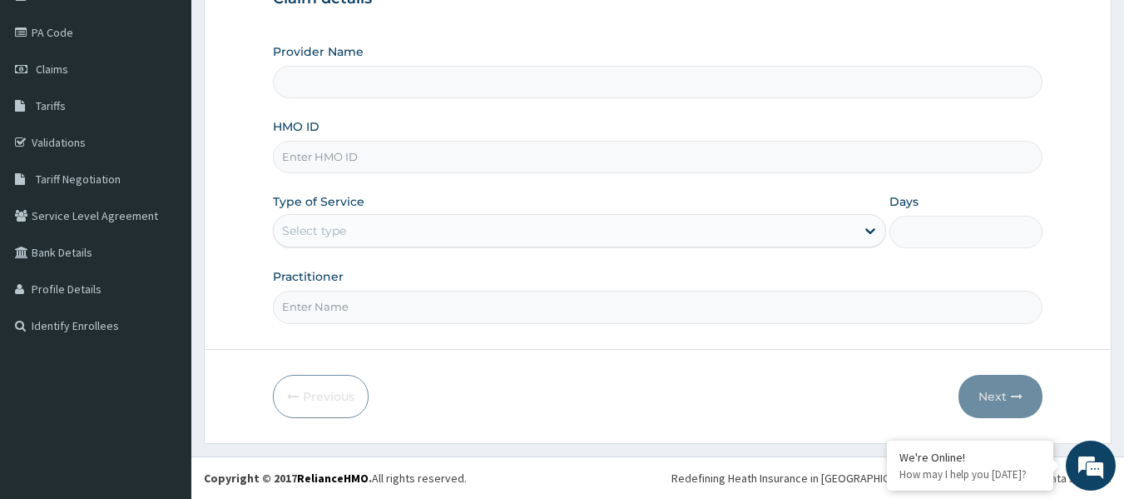
click at [346, 156] on input "HMO ID" at bounding box center [658, 157] width 771 height 32
type input "[PERSON_NAME] Medical's Lifestyle clinic"
paste input "GPN/10011/B"
type input "GPN/10011/B"
click at [325, 232] on div "Select type" at bounding box center [314, 230] width 64 height 17
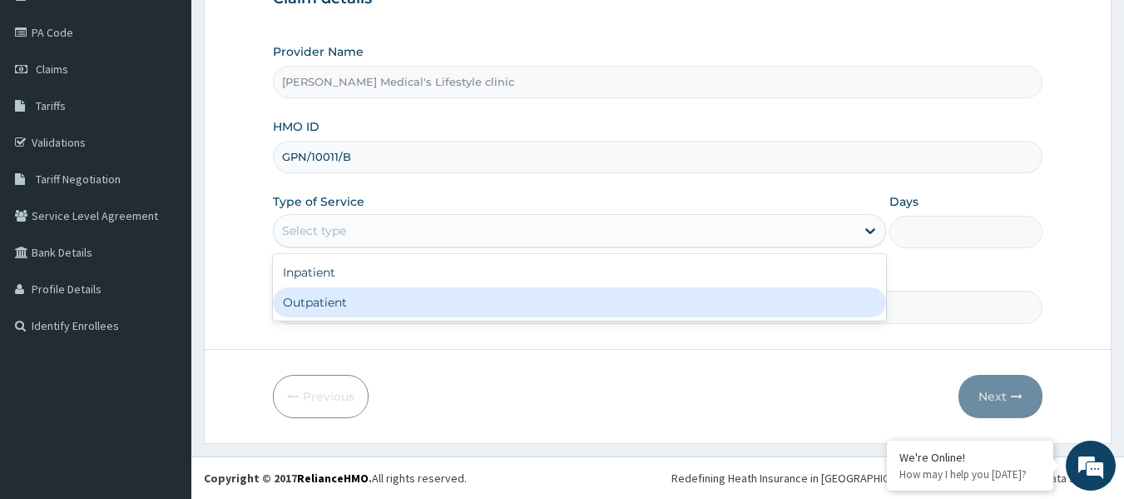
click at [335, 307] on div "Outpatient" at bounding box center [579, 302] width 613 height 30
type input "1"
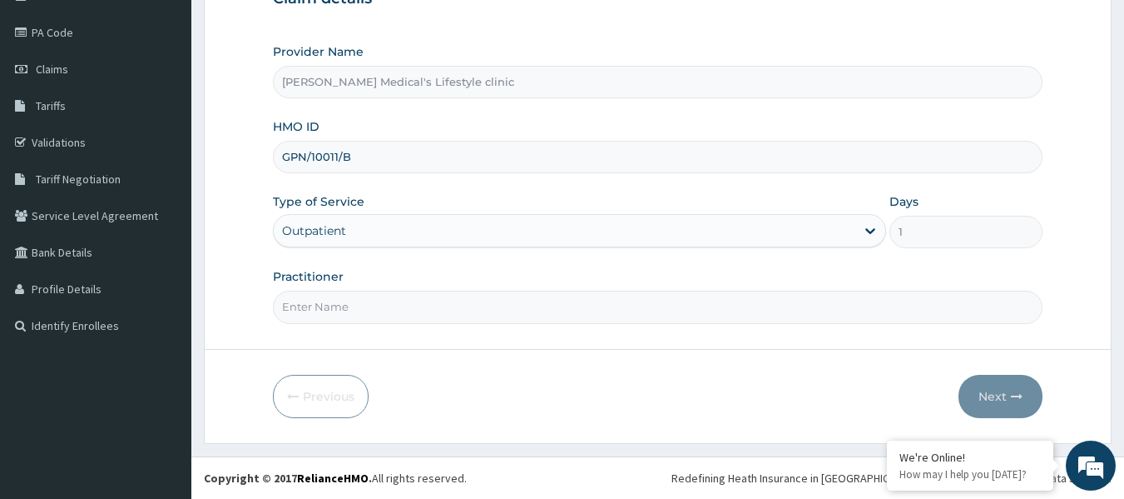
click at [509, 309] on input "Practitioner" at bounding box center [658, 306] width 771 height 32
type input "dr wura"
click at [1000, 396] on button "Next" at bounding box center [1001, 396] width 84 height 43
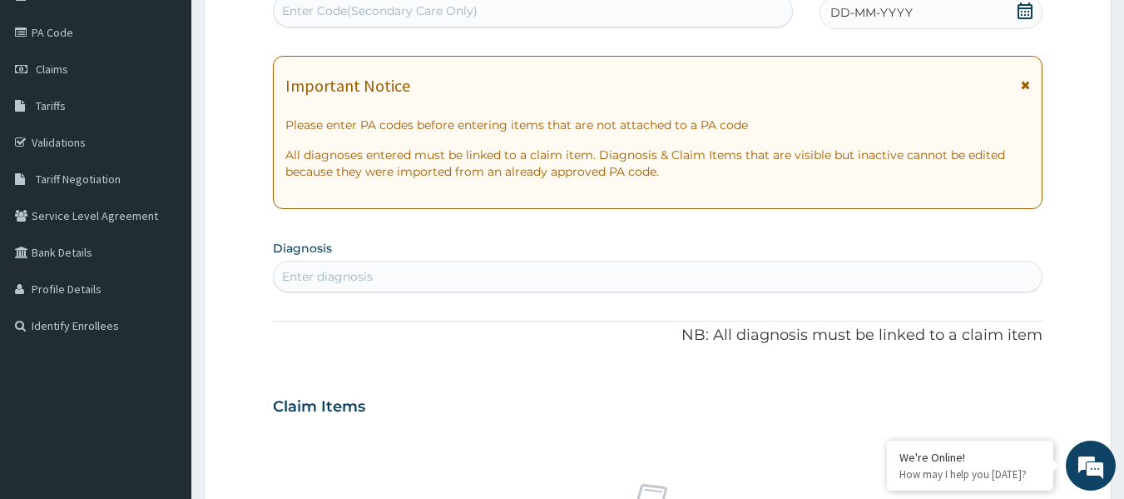
click at [554, 259] on section "Diagnosis Enter diagnosis" at bounding box center [658, 264] width 771 height 57
click at [549, 265] on div "Enter diagnosis" at bounding box center [658, 276] width 769 height 27
type input "allergy"
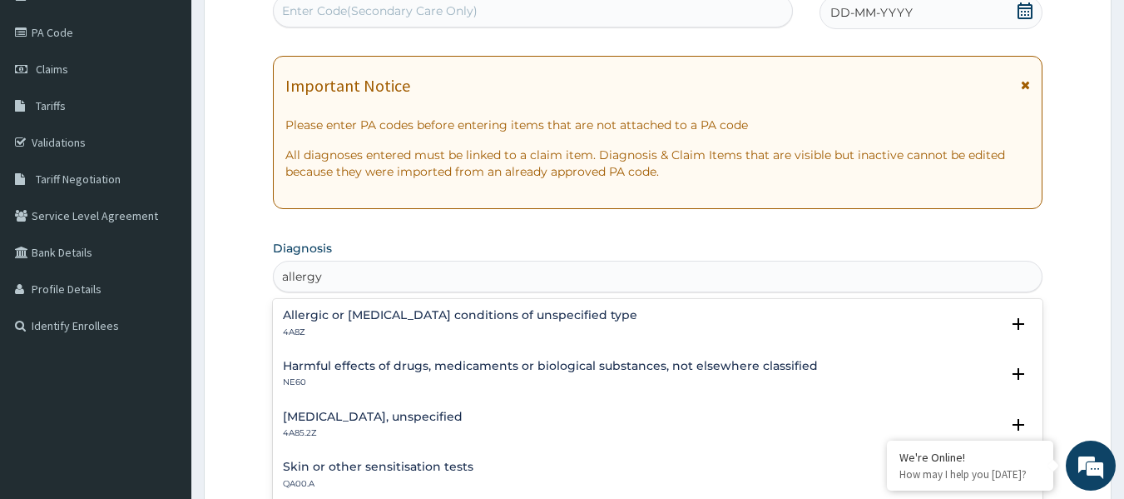
click at [515, 323] on div "Allergic or hypersensitivity conditions of unspecified type 4A8Z" at bounding box center [460, 323] width 355 height 29
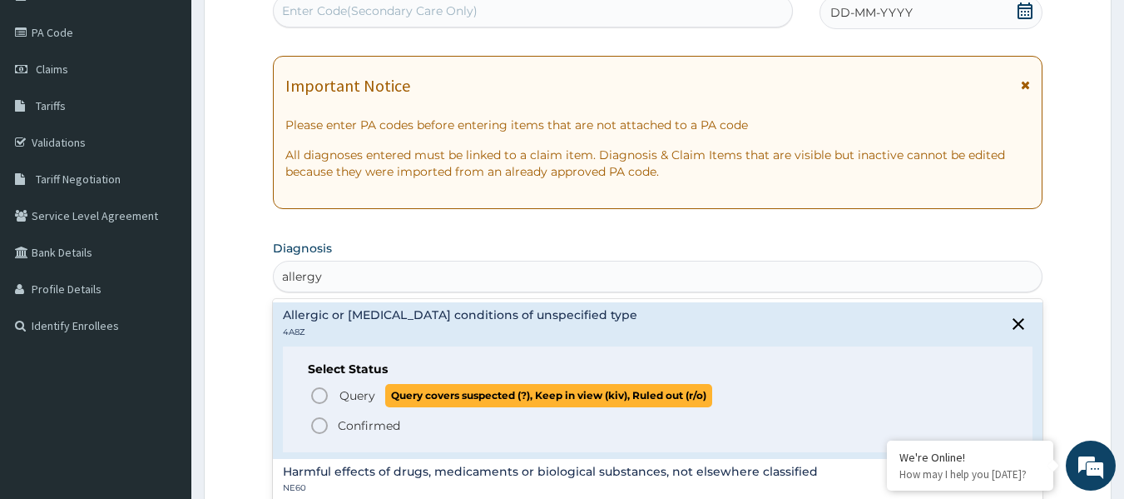
click at [354, 404] on p "Query Query covers suspected (?), Keep in view (kiv), Ruled out (r/o)" at bounding box center [525, 395] width 375 height 22
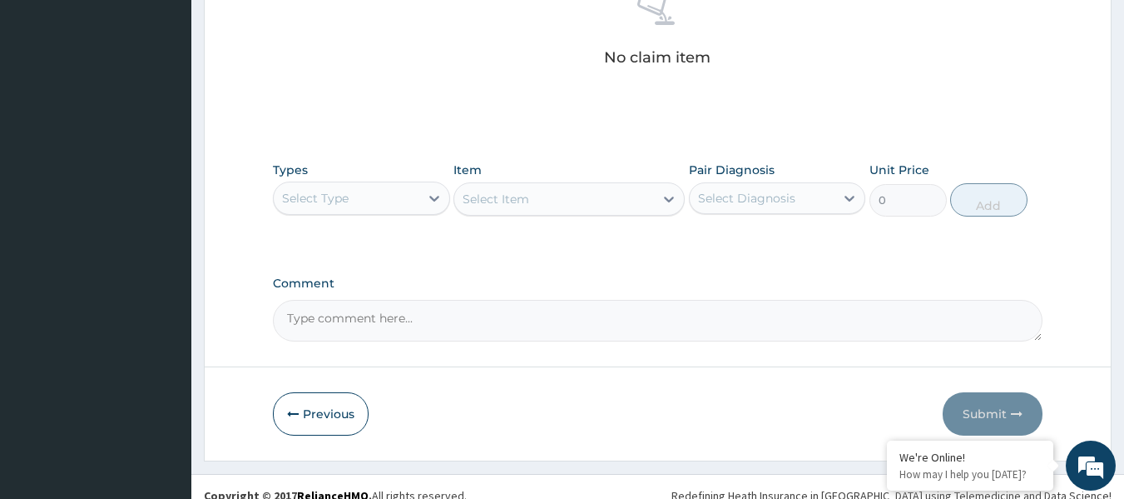
scroll to position [685, 0]
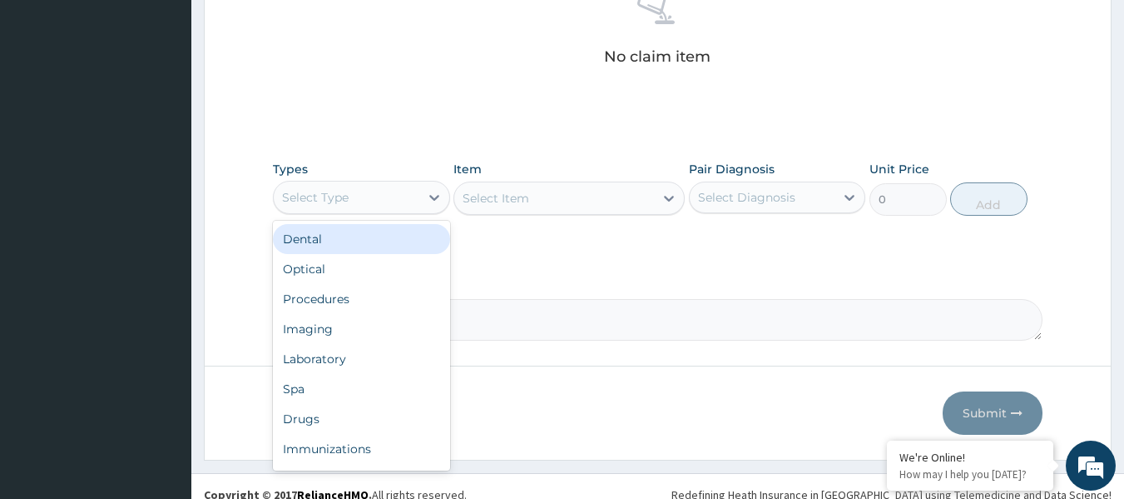
click at [410, 191] on div "Select Type" at bounding box center [347, 197] width 146 height 27
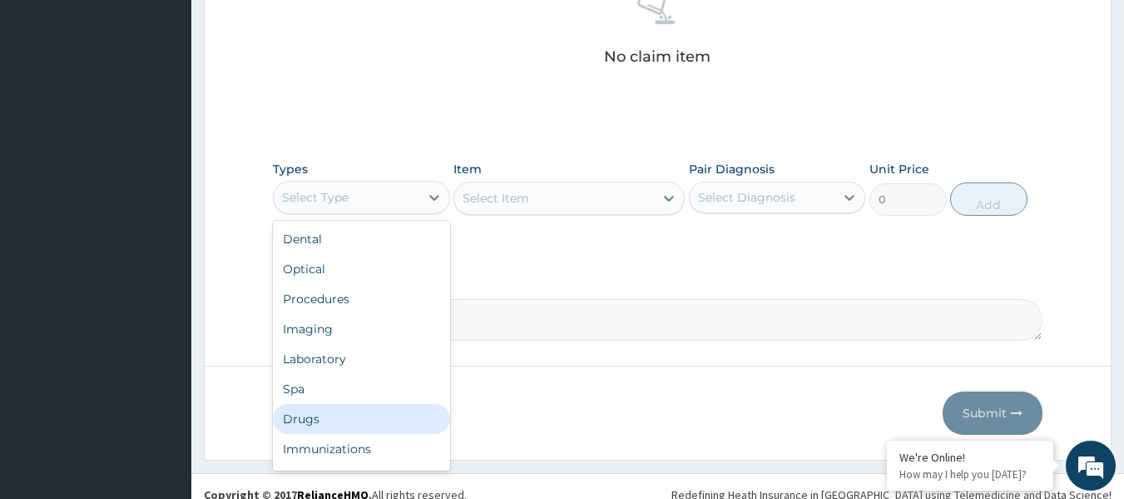
click at [389, 413] on div "Drugs" at bounding box center [361, 419] width 177 height 30
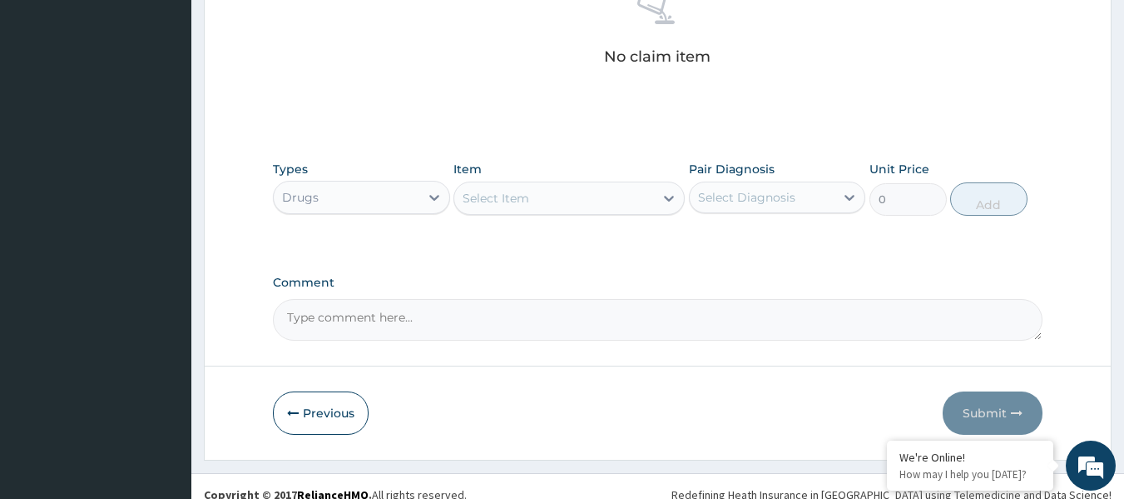
click at [571, 193] on div "Select Item" at bounding box center [554, 198] width 200 height 27
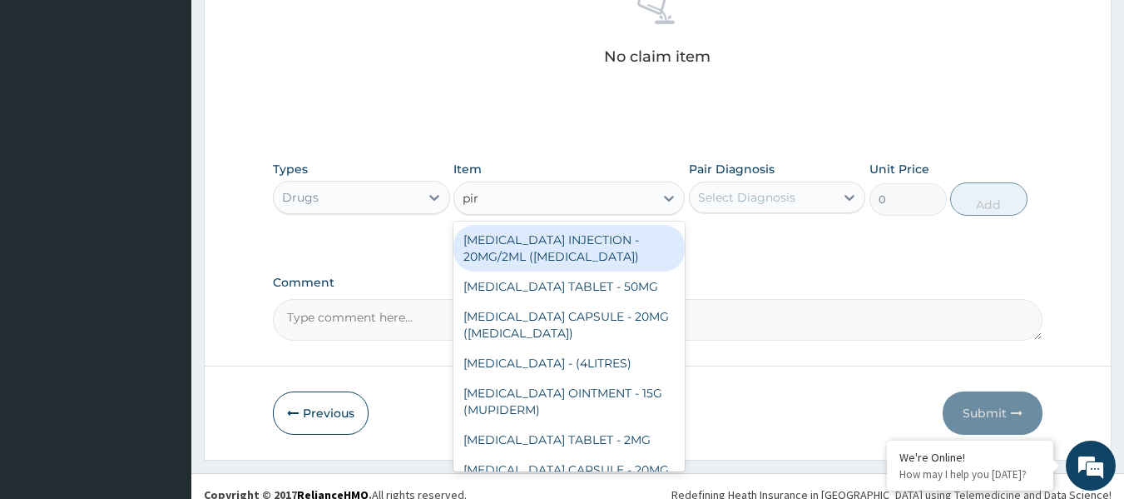
type input "piri"
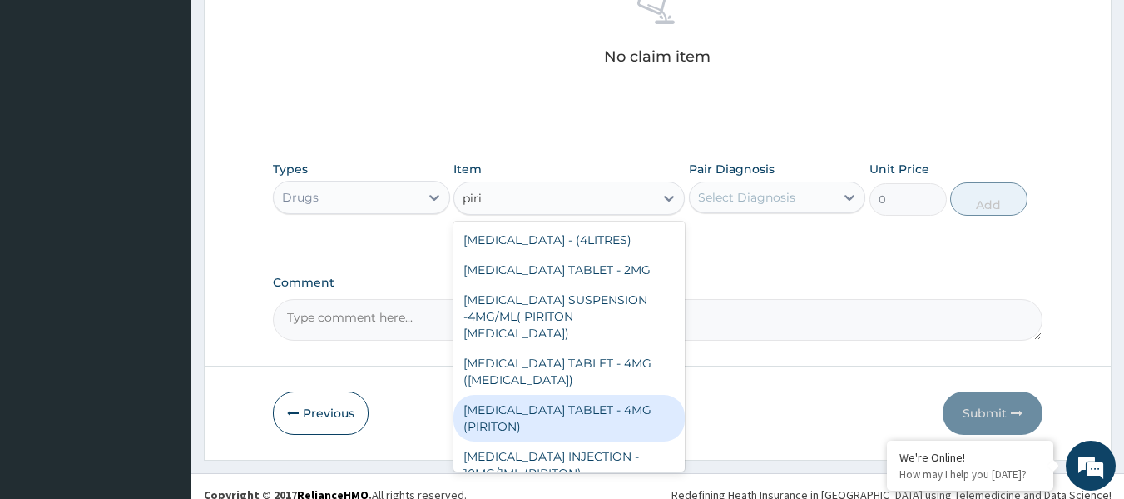
click at [603, 416] on div "CHLORPHENIRAMINE TABLET - 4MG (PIRITON)" at bounding box center [569, 418] width 231 height 47
type input "25.6"
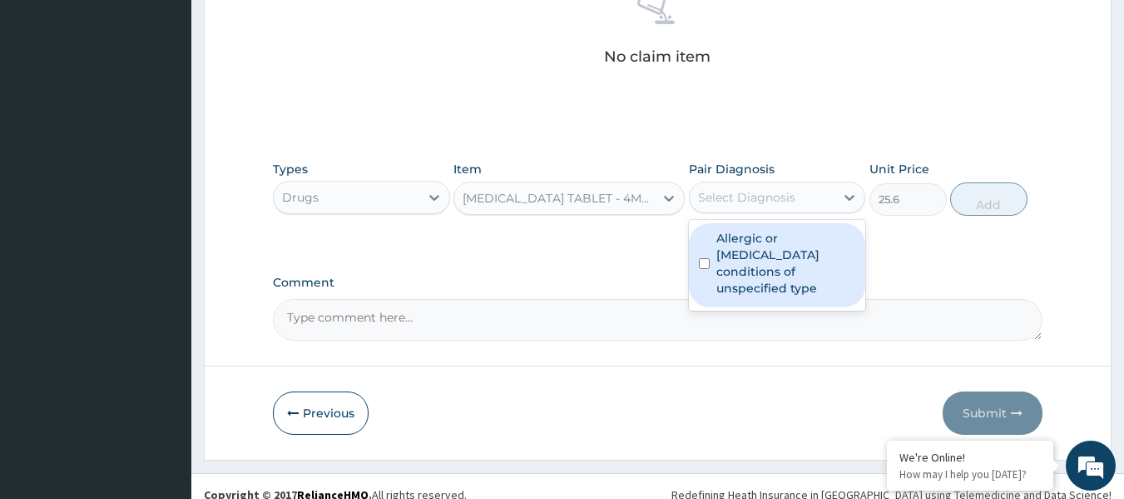
click at [746, 202] on div "Select Diagnosis" at bounding box center [746, 197] width 97 height 17
click at [732, 277] on label "Allergic or hypersensitivity conditions of unspecified type" at bounding box center [787, 263] width 140 height 67
checkbox input "true"
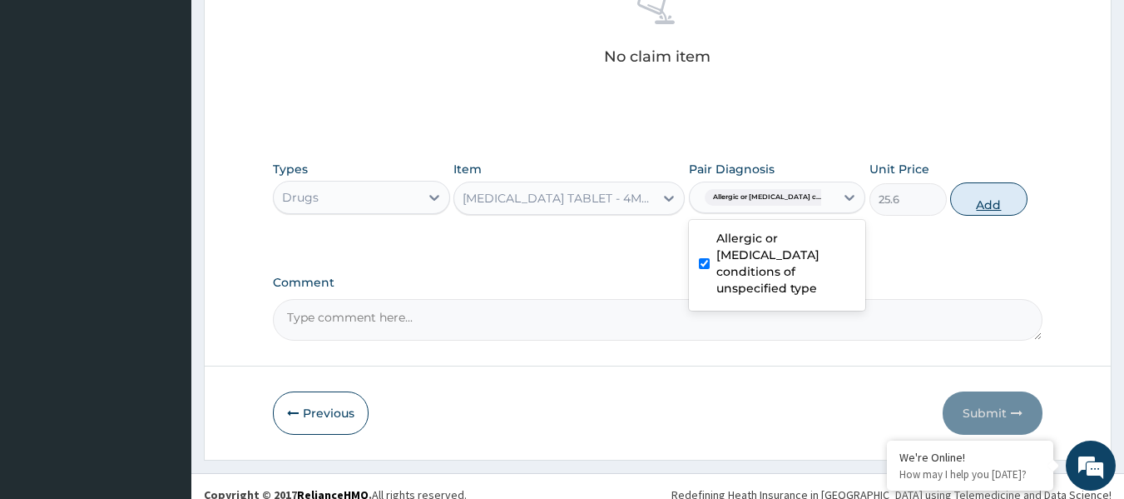
click at [959, 206] on button "Add" at bounding box center [989, 198] width 77 height 33
type input "0"
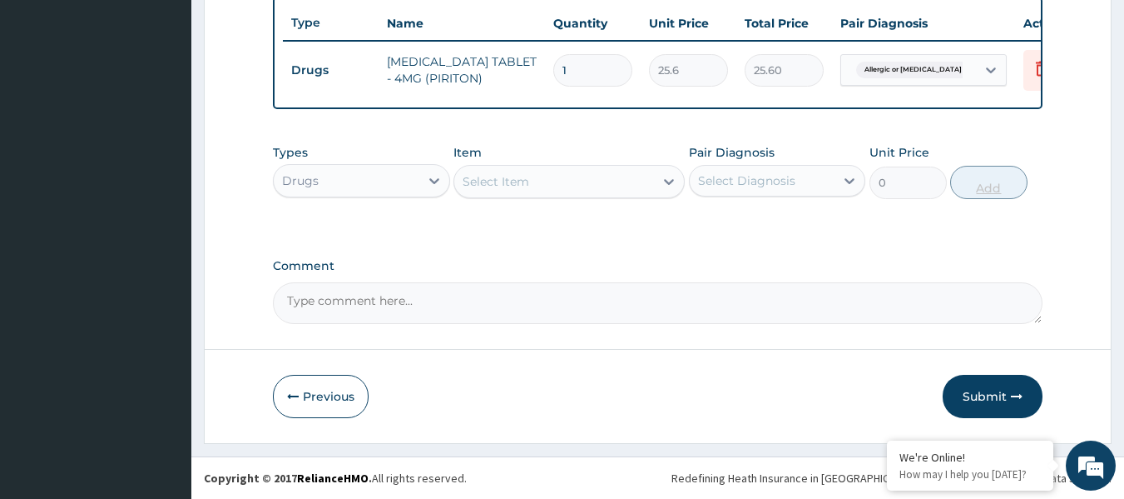
scroll to position [635, 0]
type input "10"
type input "256.00"
type input "10"
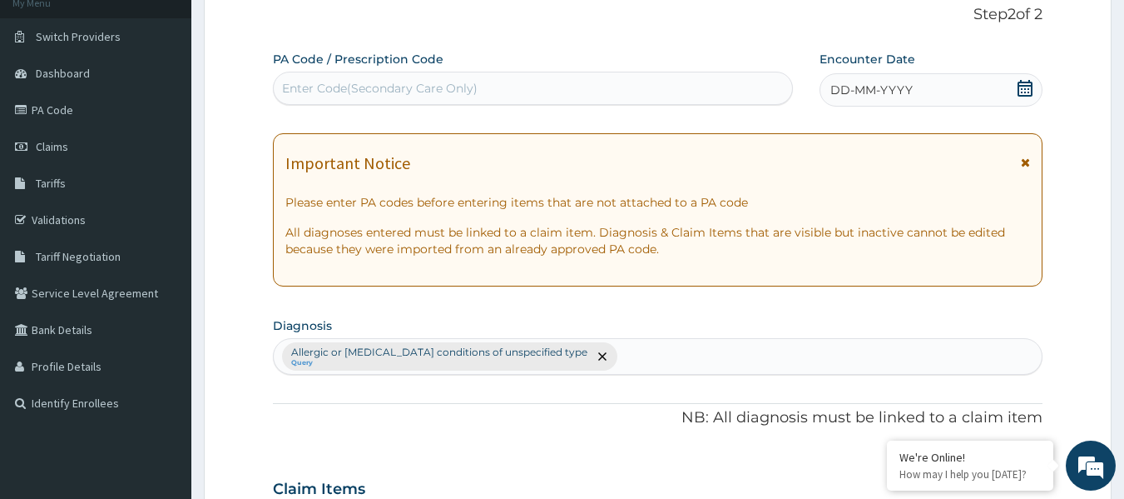
scroll to position [0, 0]
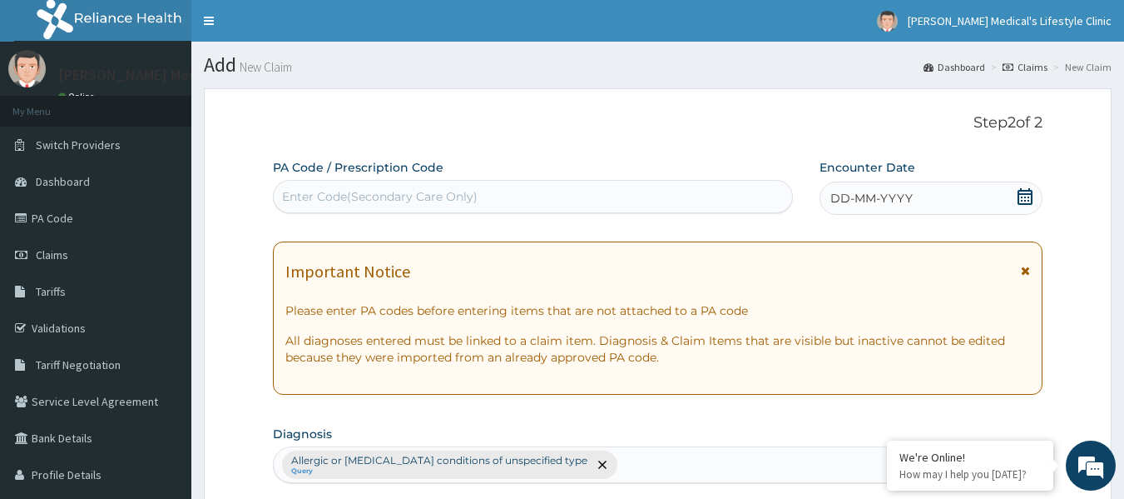
click at [883, 196] on span "DD-MM-YYYY" at bounding box center [872, 198] width 82 height 17
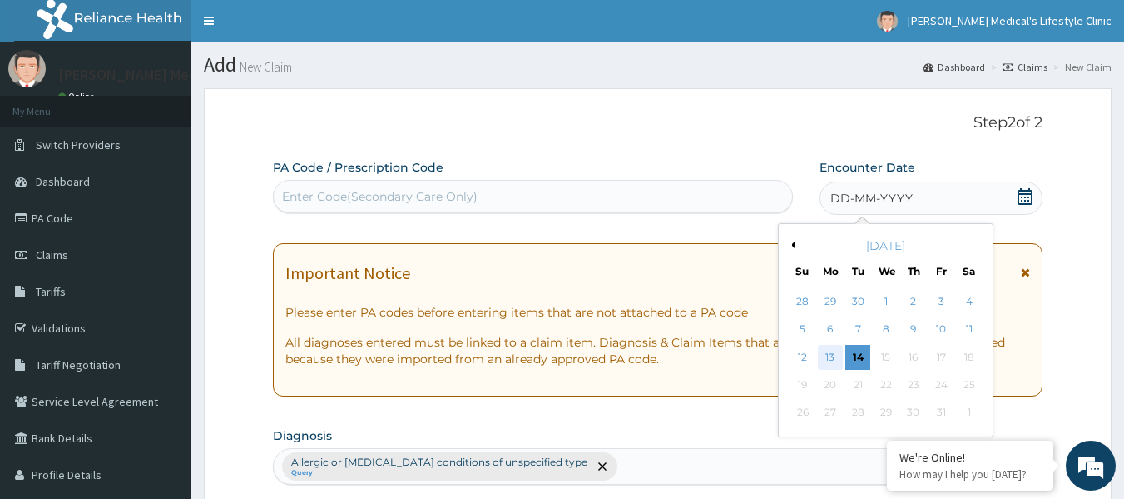
click at [832, 354] on div "13" at bounding box center [830, 357] width 25 height 25
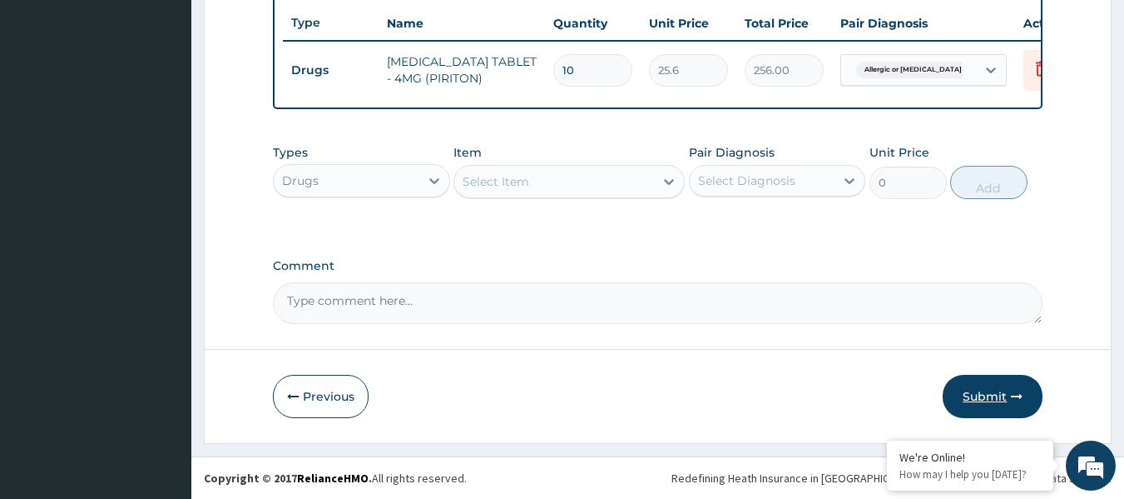
click at [971, 395] on button "Submit" at bounding box center [993, 396] width 100 height 43
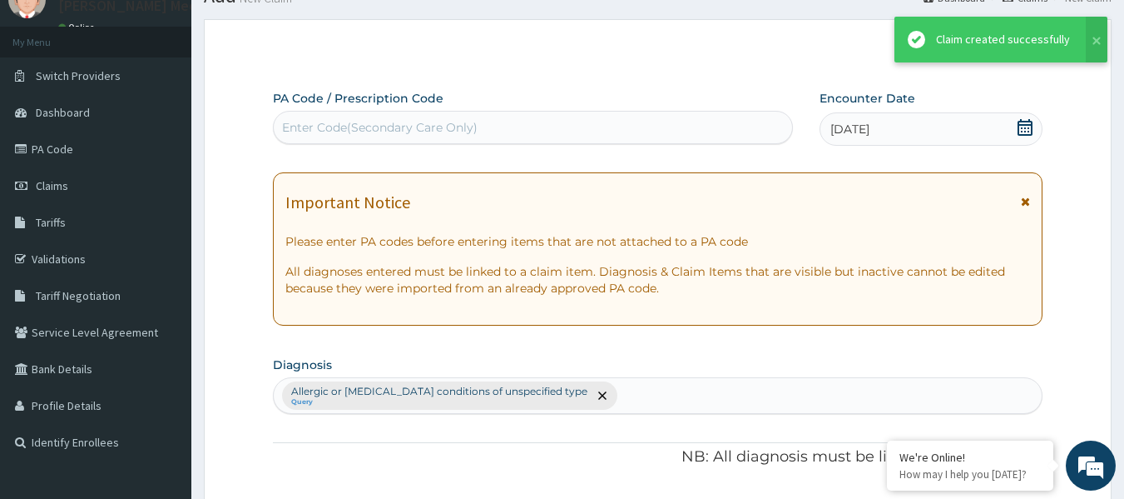
scroll to position [635, 0]
